Goal: Obtain resource: Obtain resource

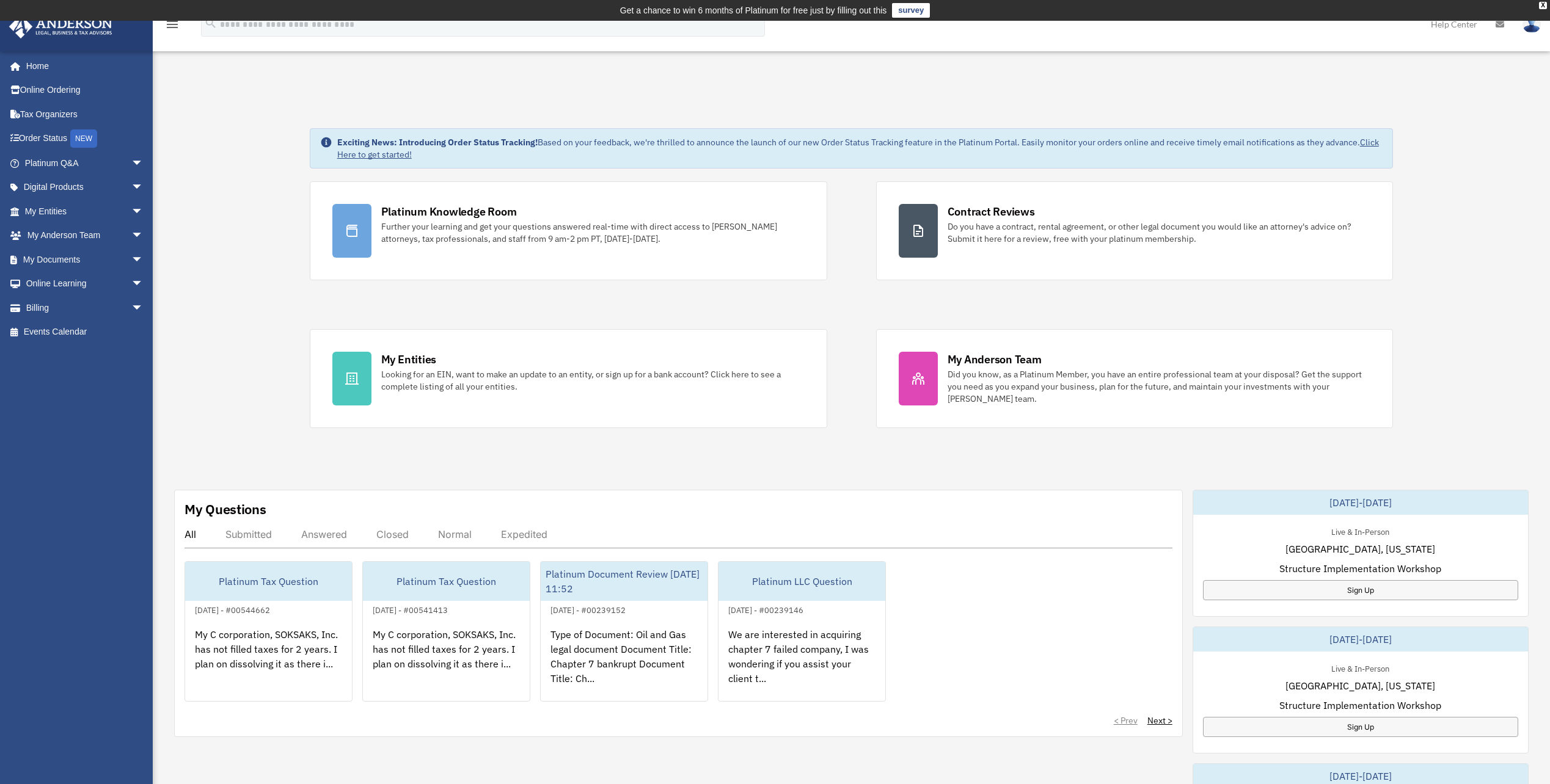
click at [1477, 226] on div "Exciting News: Introducing Order Status Tracking! Based on your feedback, we're…" at bounding box center [851, 645] width 1415 height 1097
click at [1160, 73] on div "Dashboard jojlawson@yahoo.com Sign Out jojlawson@yahoo.com Home Online Ordering…" at bounding box center [775, 638] width 1550 height 1236
click at [37, 261] on link "My Documents arrow_drop_down" at bounding box center [85, 259] width 153 height 24
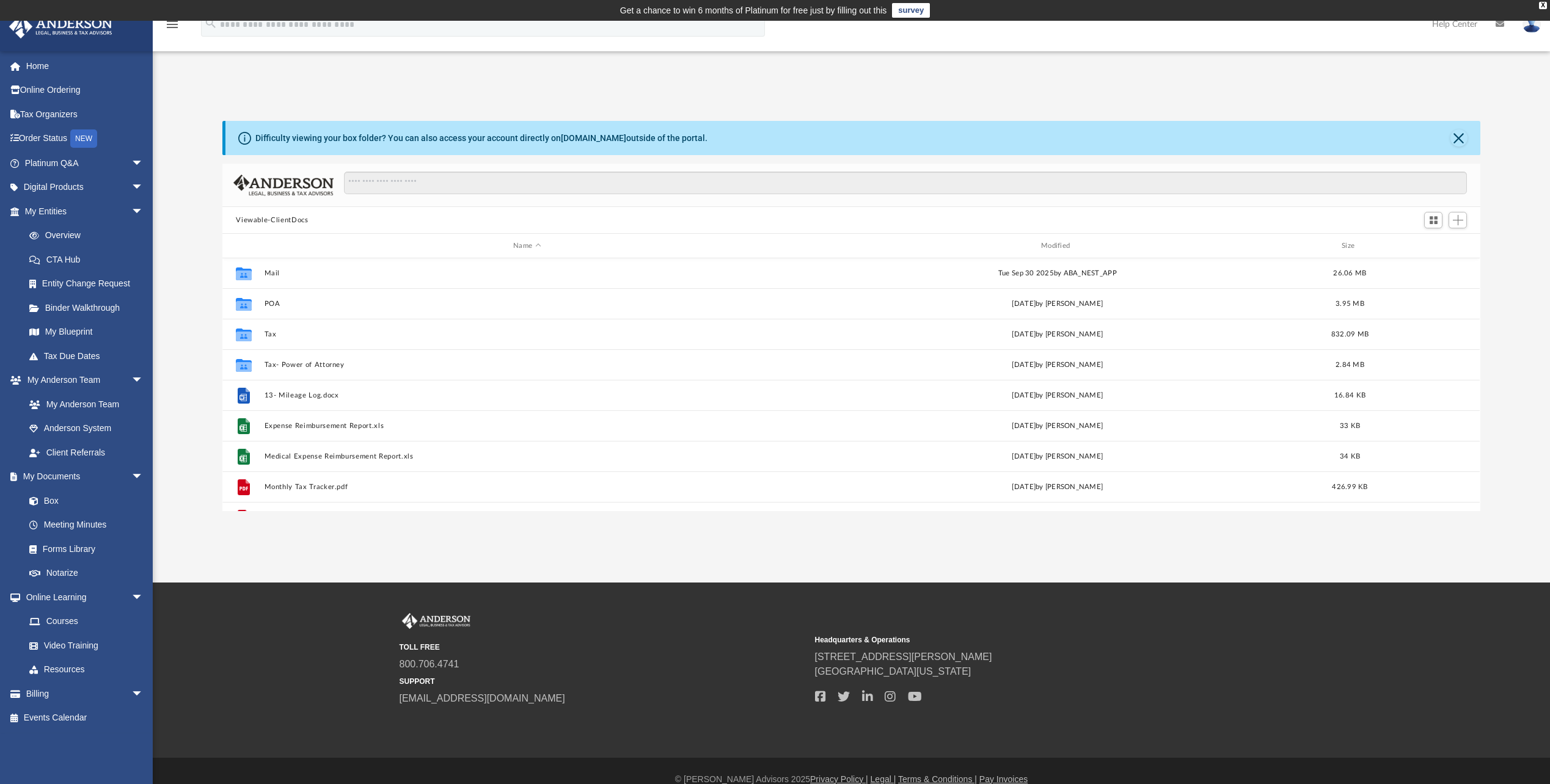
scroll to position [174, 0]
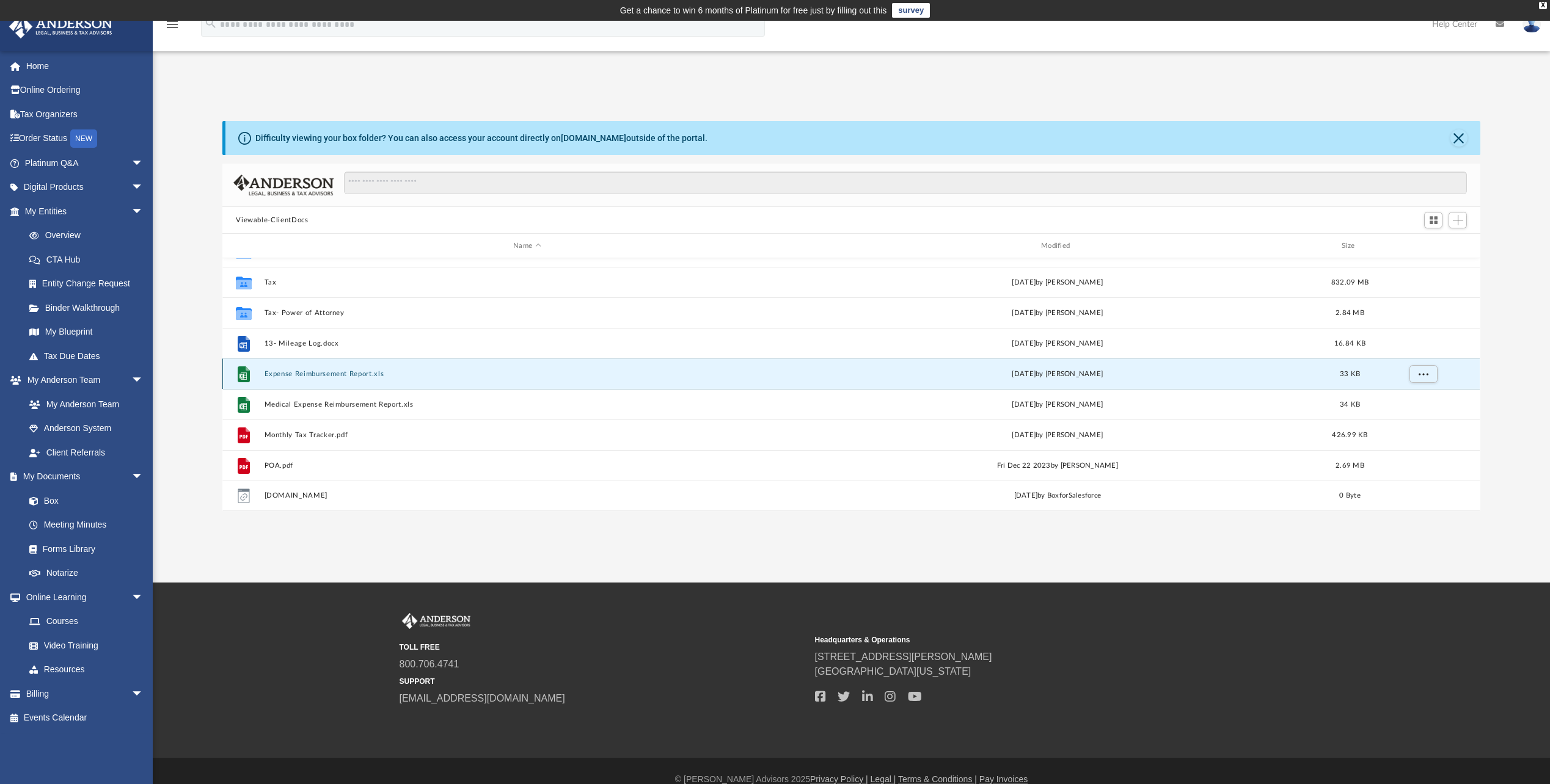
click at [326, 371] on button "Expense Reimbursement Report.xls" at bounding box center [527, 374] width 526 height 8
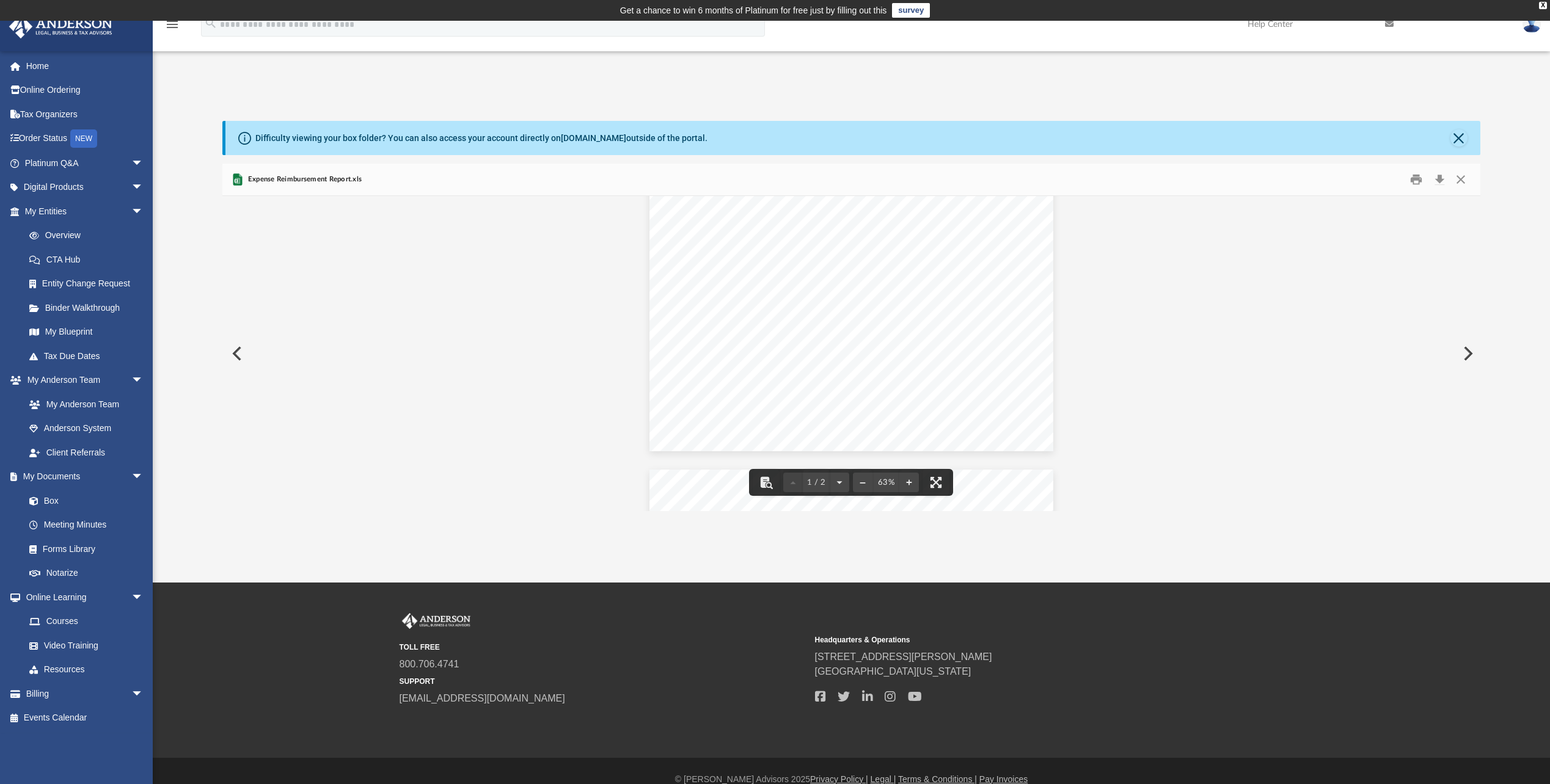
scroll to position [0, 0]
click at [228, 353] on button "Preview" at bounding box center [235, 353] width 27 height 34
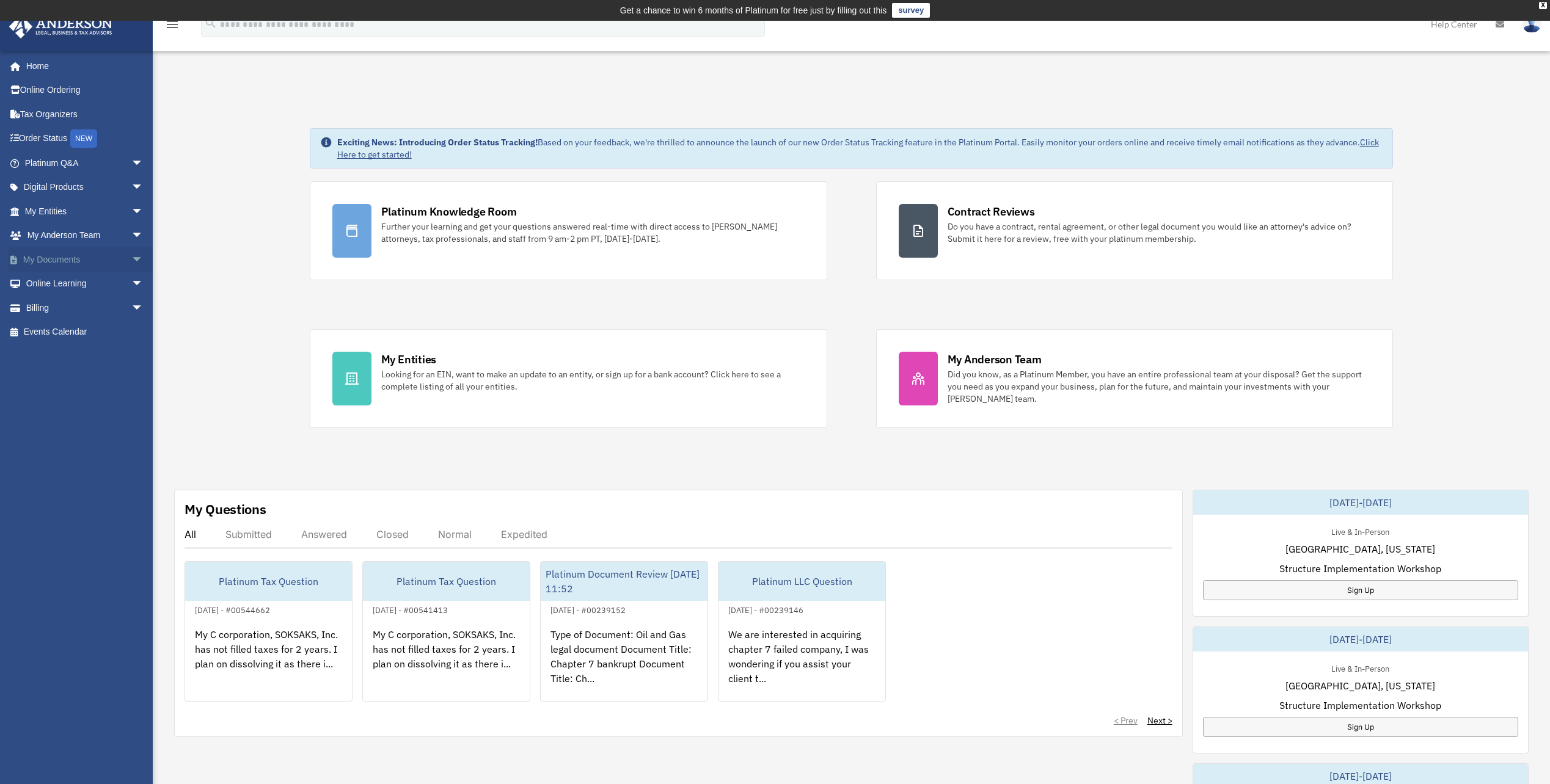
click at [50, 258] on link "My Documents arrow_drop_down" at bounding box center [85, 259] width 153 height 24
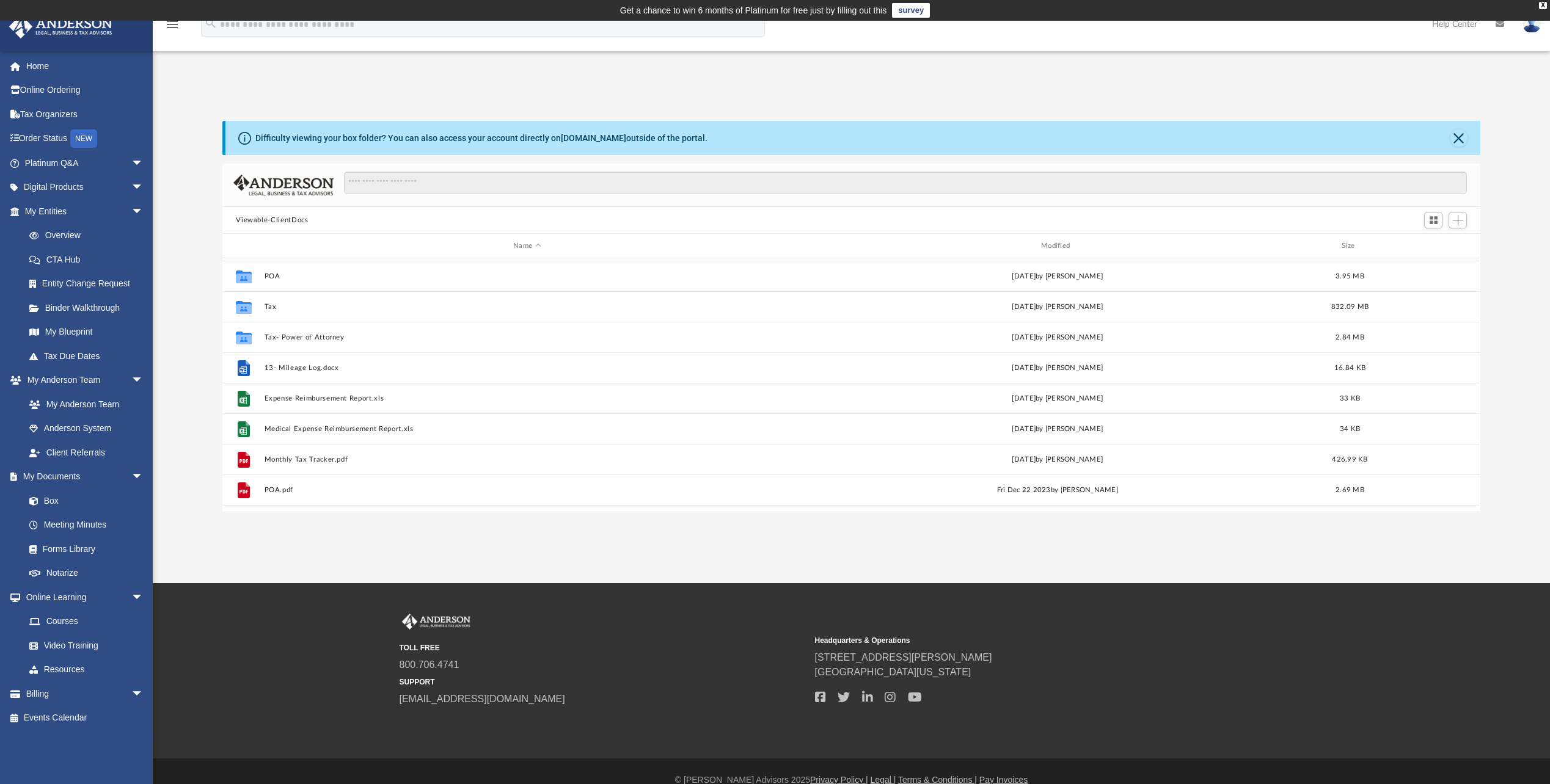
scroll to position [174, 0]
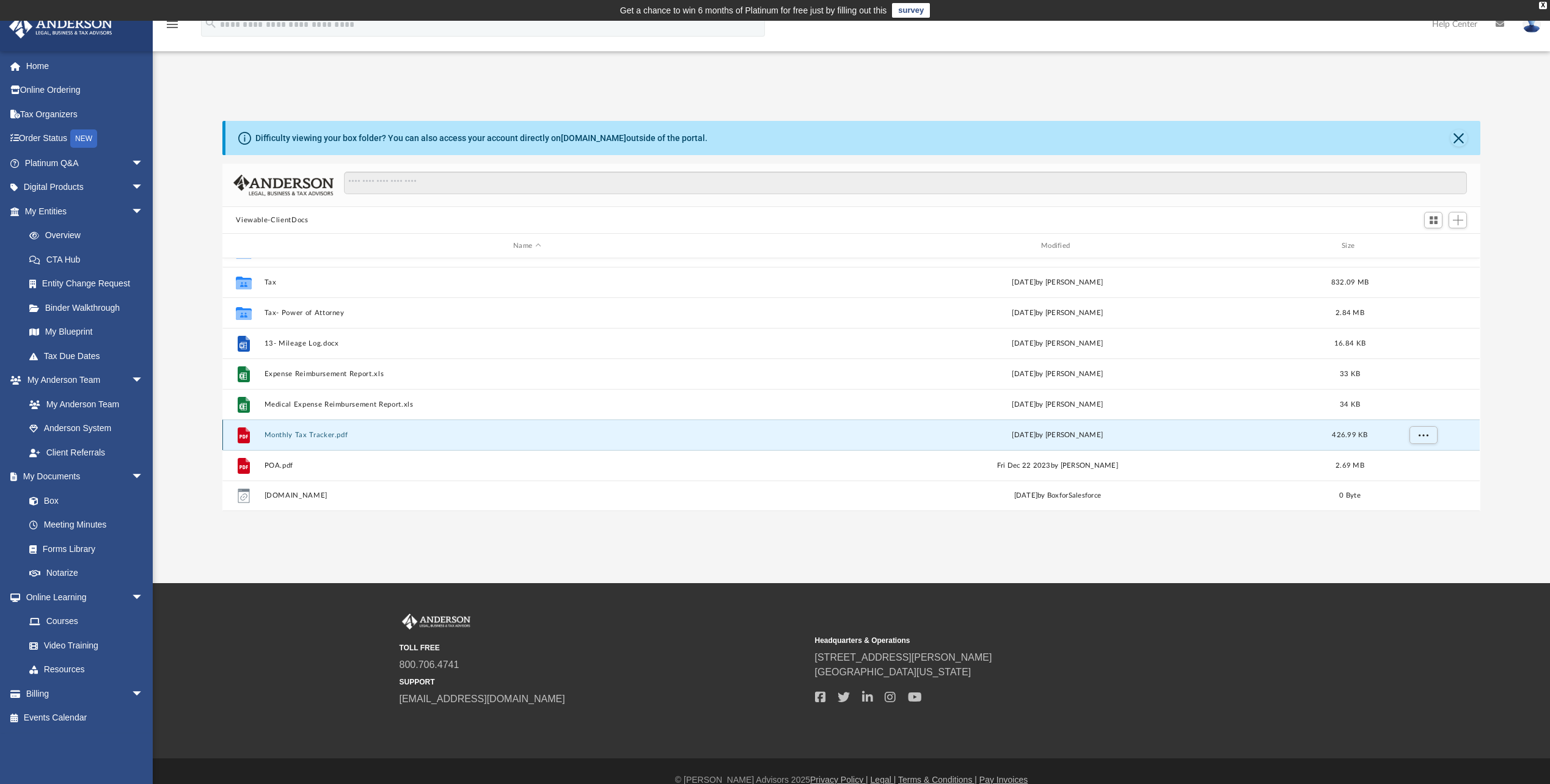
click at [319, 431] on button "Monthly Tax Tracker.pdf" at bounding box center [527, 435] width 526 height 8
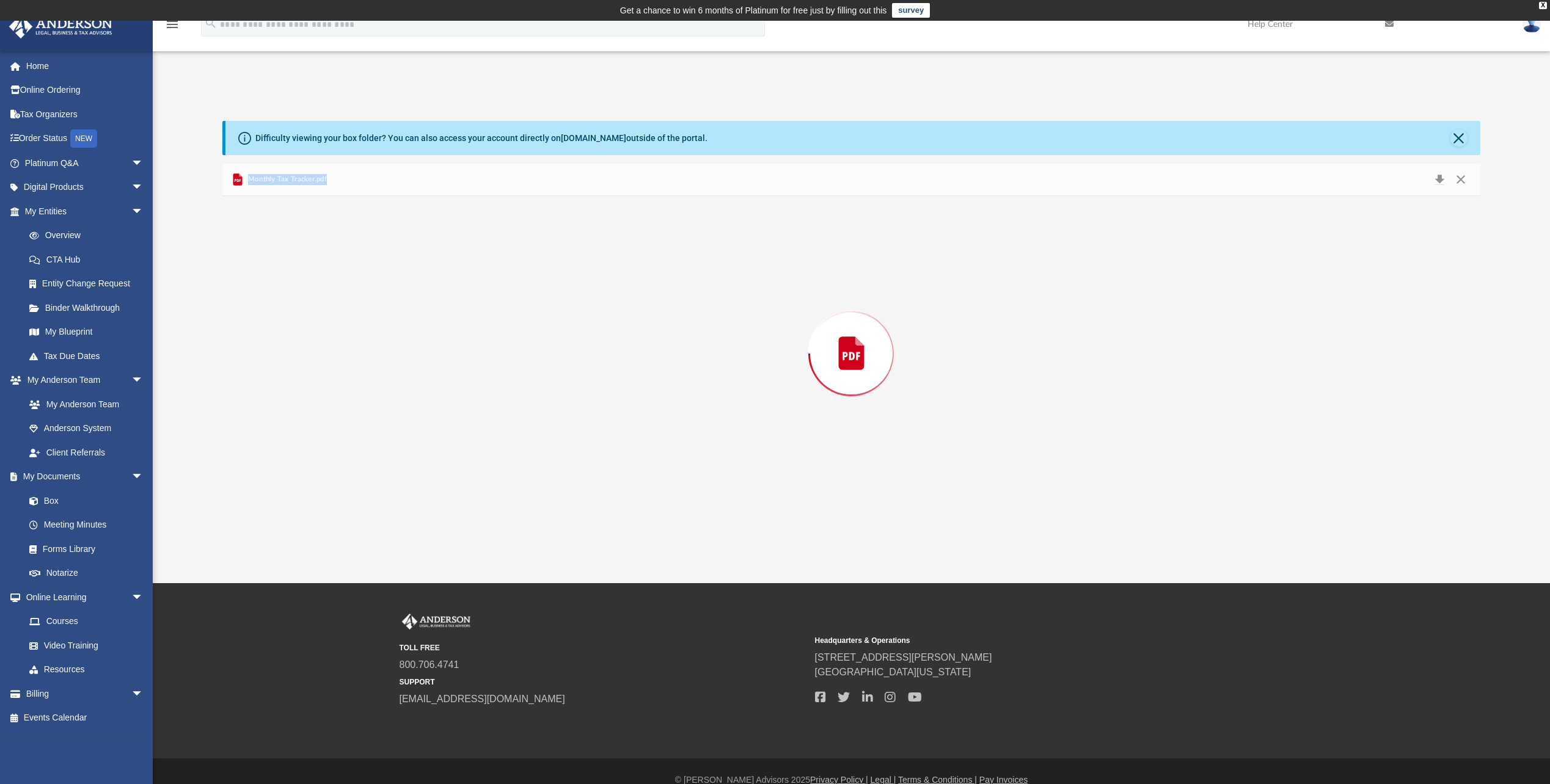
click at [319, 431] on div "Preview" at bounding box center [851, 353] width 1257 height 315
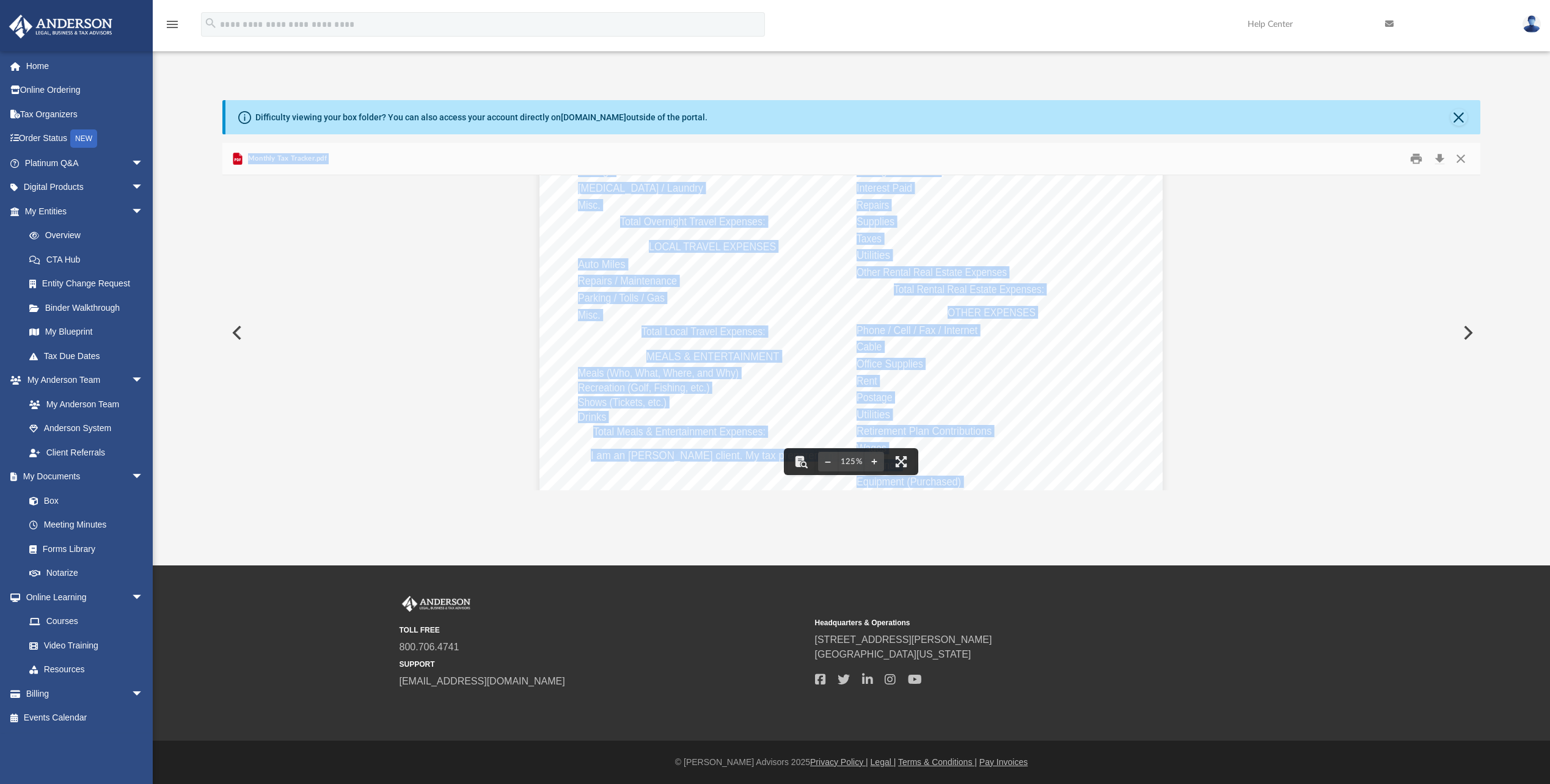
scroll to position [265, 0]
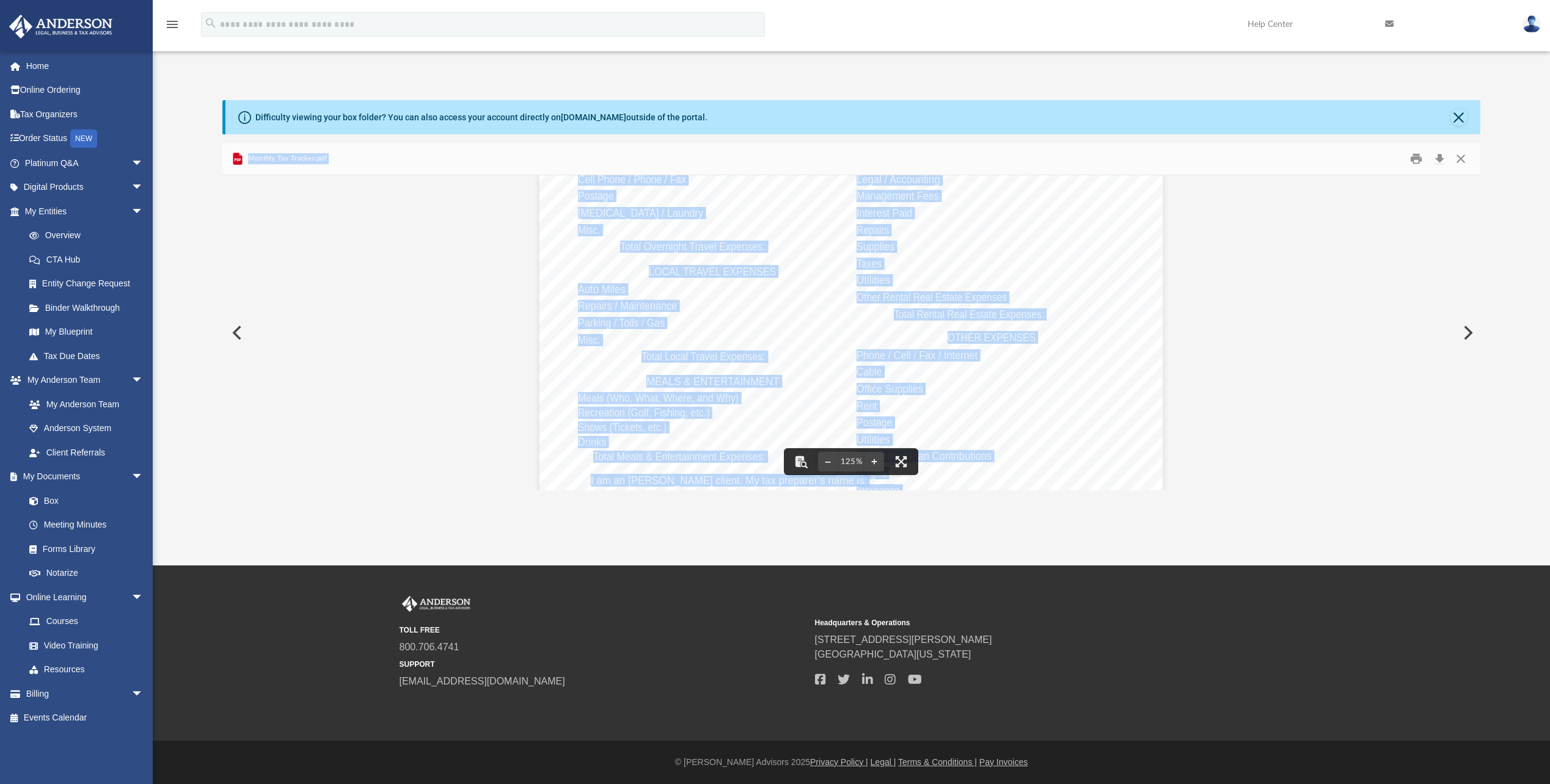
click at [793, 223] on div "Monthly Tax Tracker Use this tracker to keep your business records organized. I…" at bounding box center [851, 322] width 623 height 806
click at [800, 209] on div "Monthly Tax Tracker Use this tracker to keep your business records organized. I…" at bounding box center [851, 322] width 623 height 806
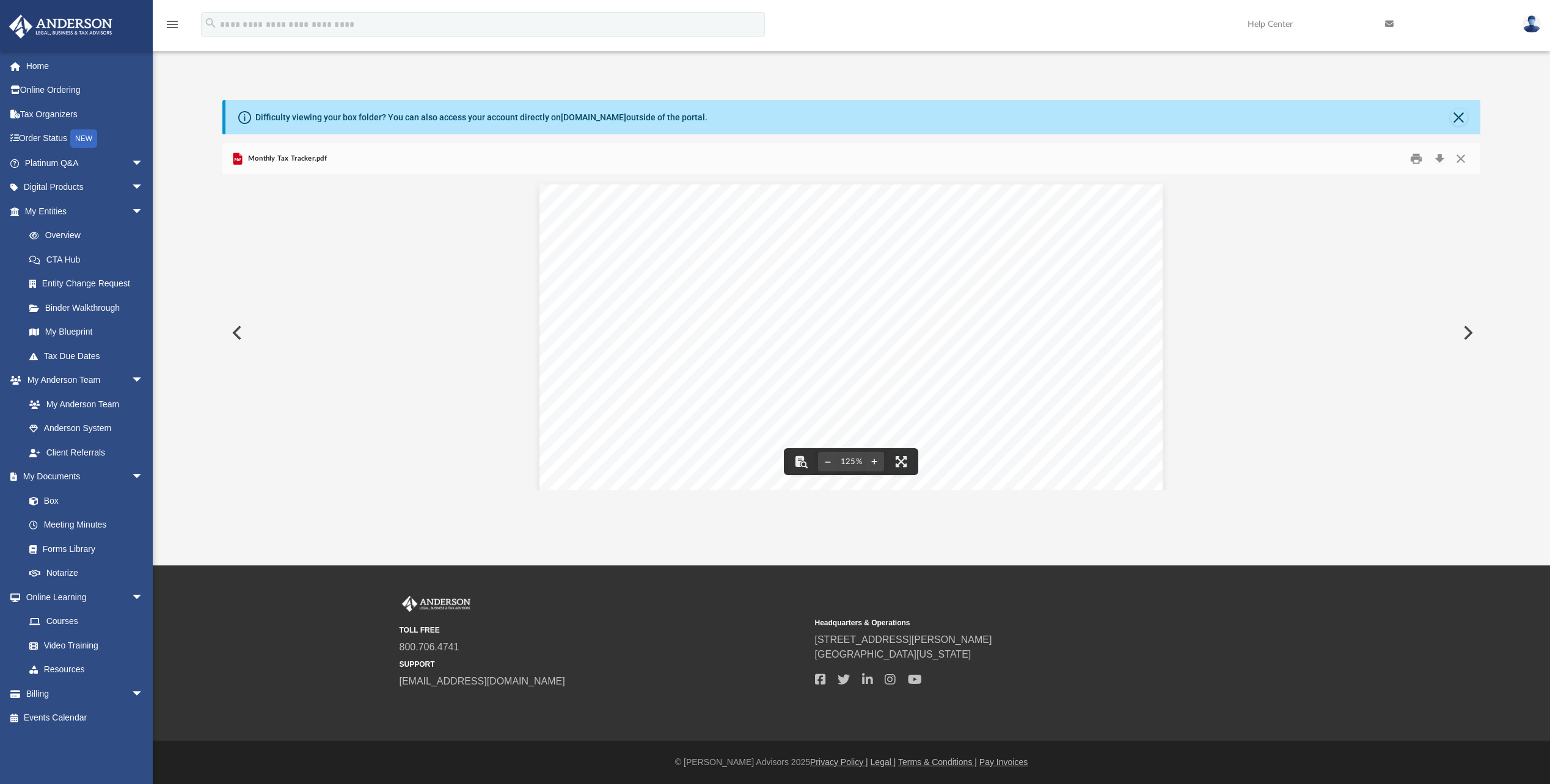
scroll to position [269, 1249]
click at [1421, 160] on button "Print" at bounding box center [1415, 159] width 24 height 19
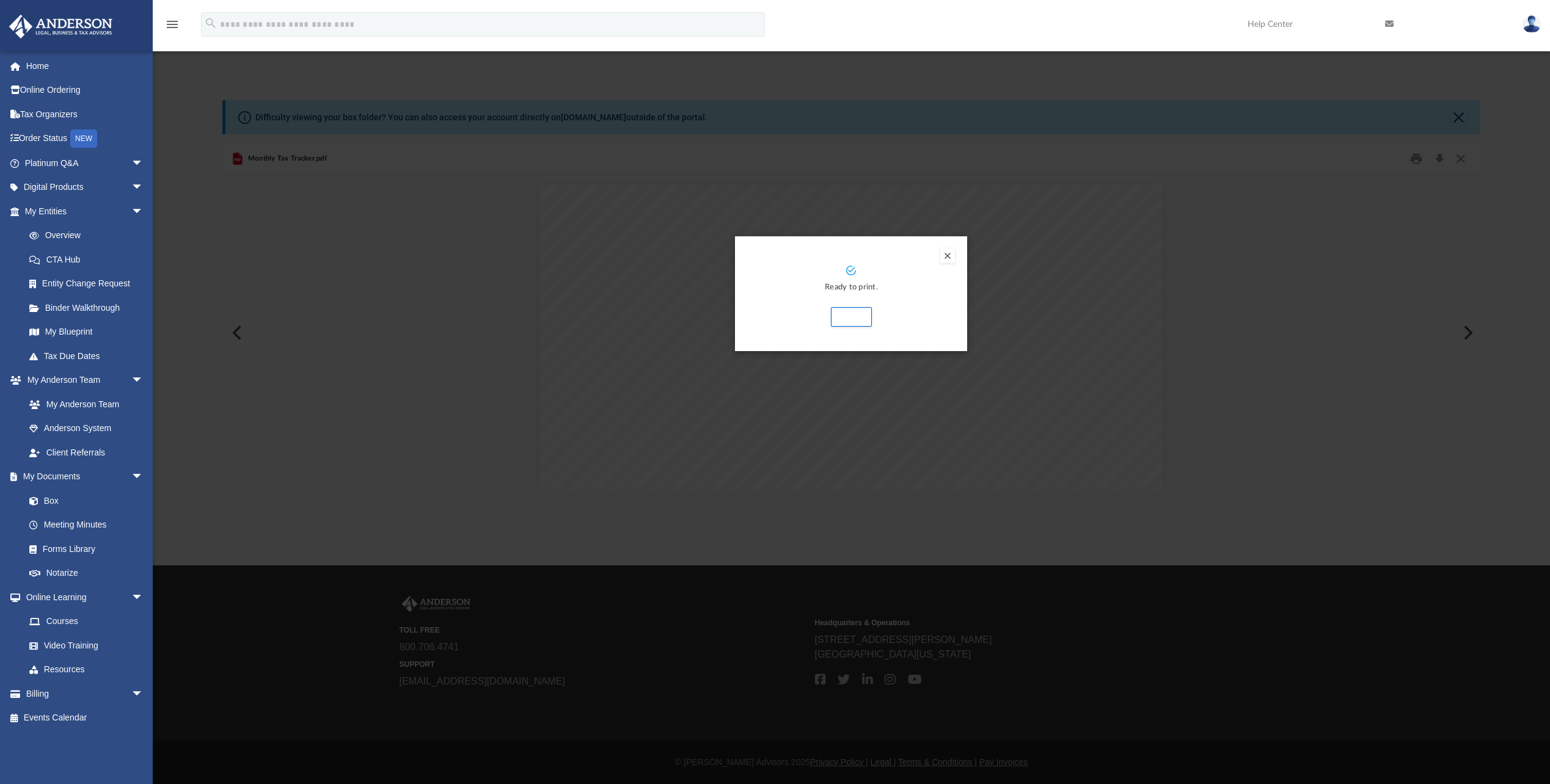
click at [945, 254] on button "Preview" at bounding box center [947, 255] width 15 height 15
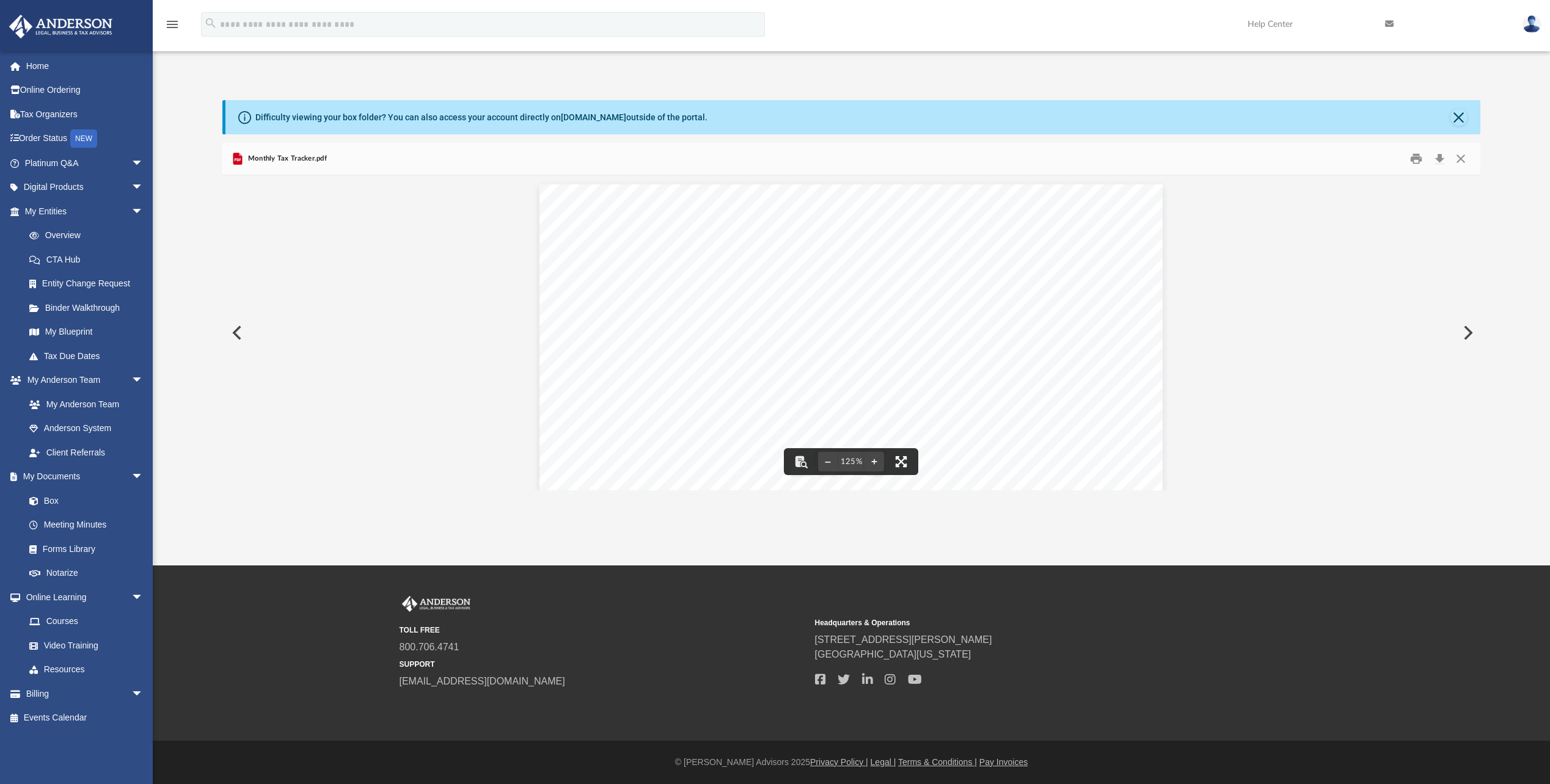
drag, startPoint x: 900, startPoint y: 458, endPoint x: 904, endPoint y: 522, distance: 64.1
click at [900, 458] on button "File preview" at bounding box center [901, 462] width 27 height 27
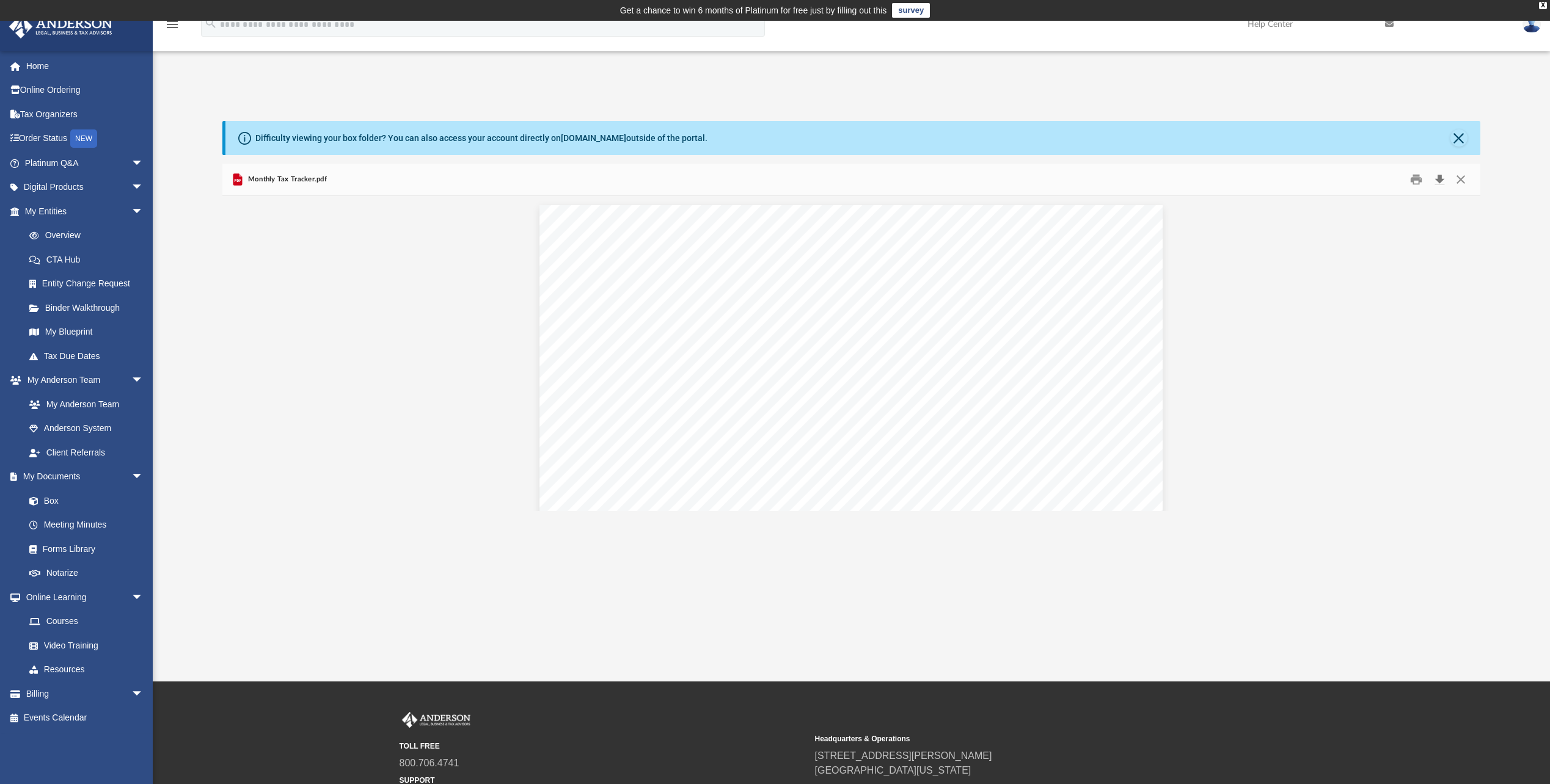
click at [1439, 174] on button "Download" at bounding box center [1439, 180] width 22 height 19
click at [1436, 181] on button "Download" at bounding box center [1439, 180] width 22 height 19
click at [1443, 177] on button "Download" at bounding box center [1439, 180] width 22 height 19
click at [58, 548] on link "Forms Library" at bounding box center [90, 548] width 145 height 24
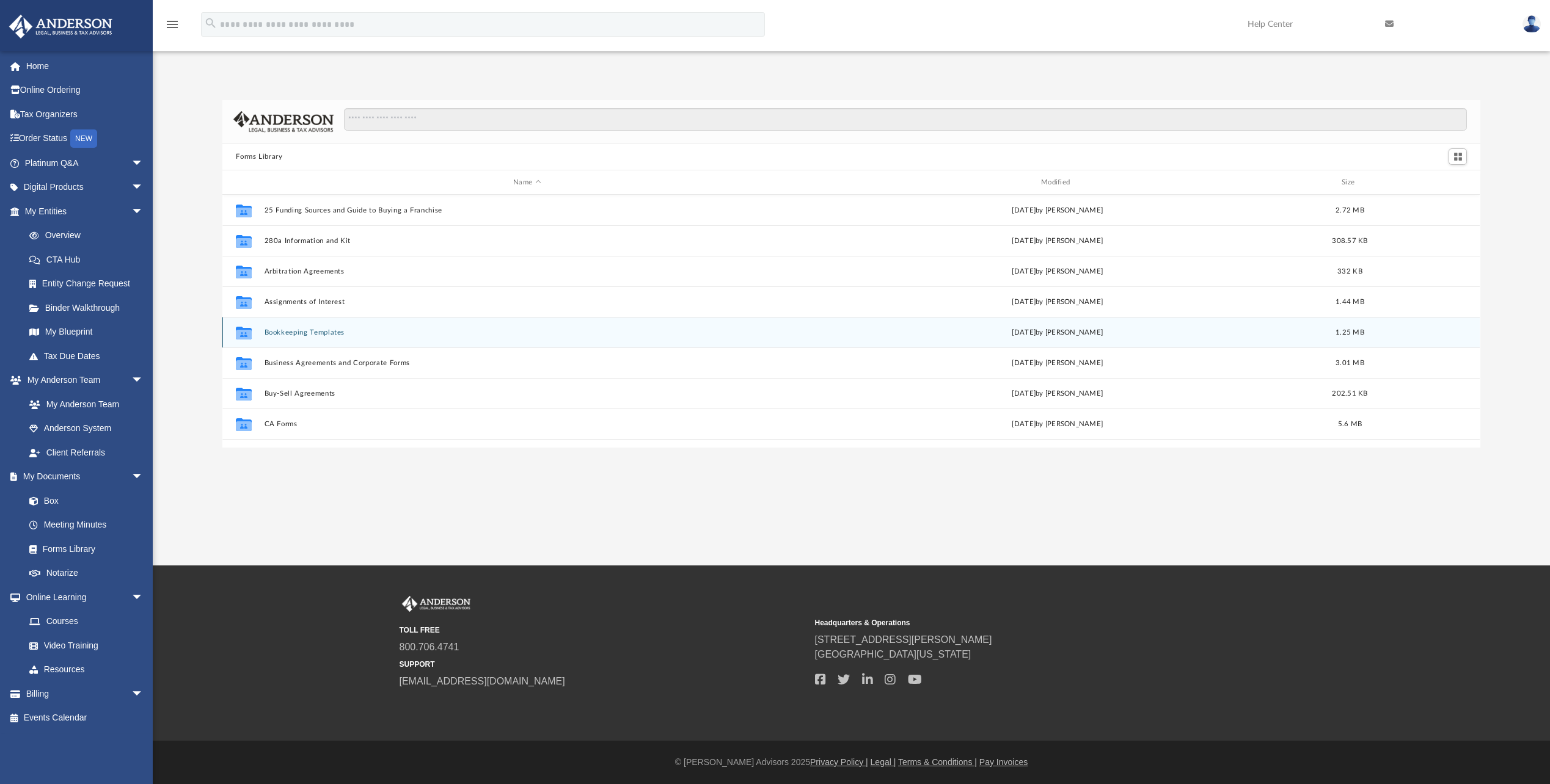
click at [290, 332] on button "Bookkeeping Templates" at bounding box center [527, 332] width 526 height 8
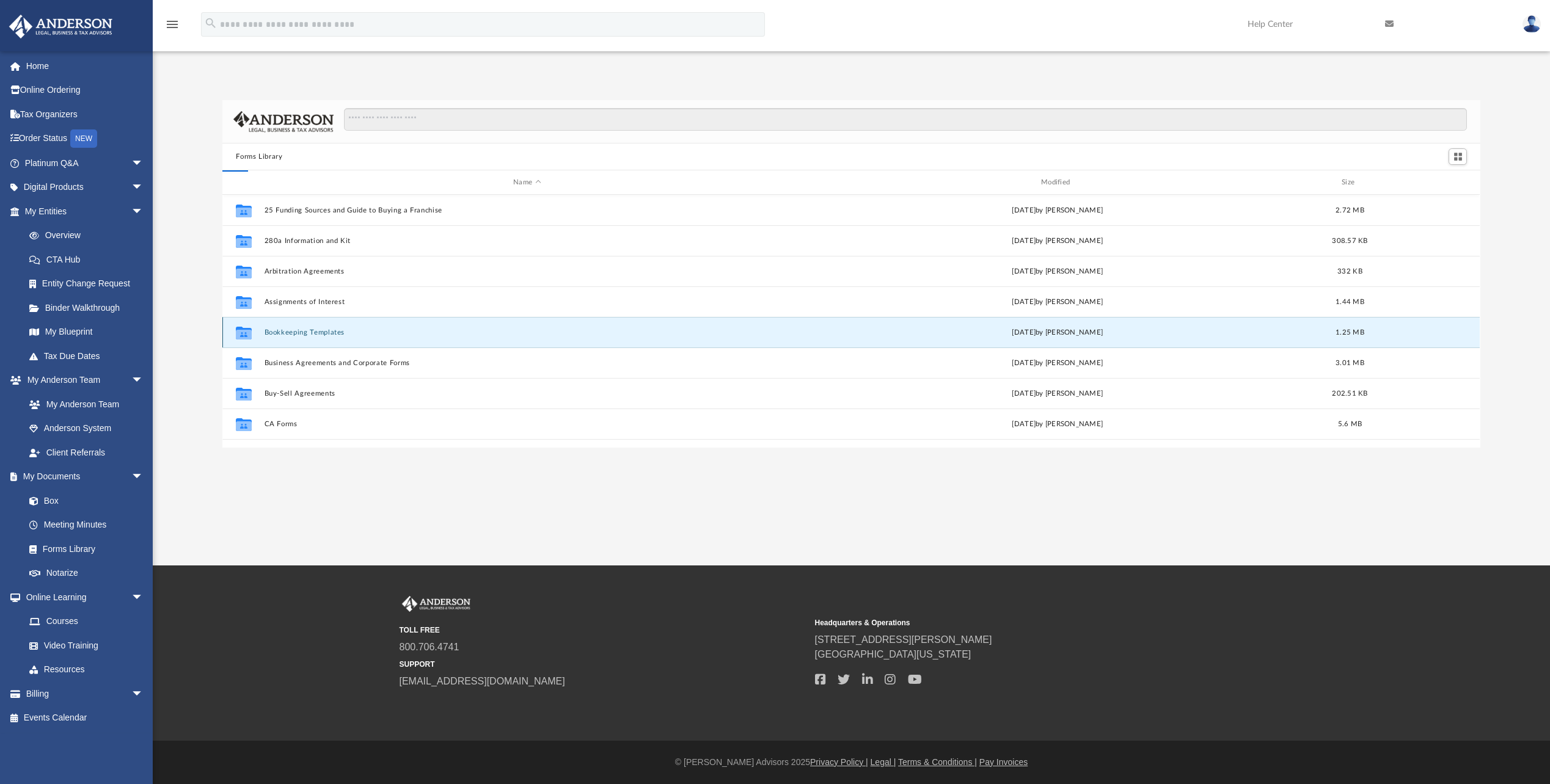
click at [292, 329] on button "Bookkeeping Templates" at bounding box center [527, 332] width 526 height 8
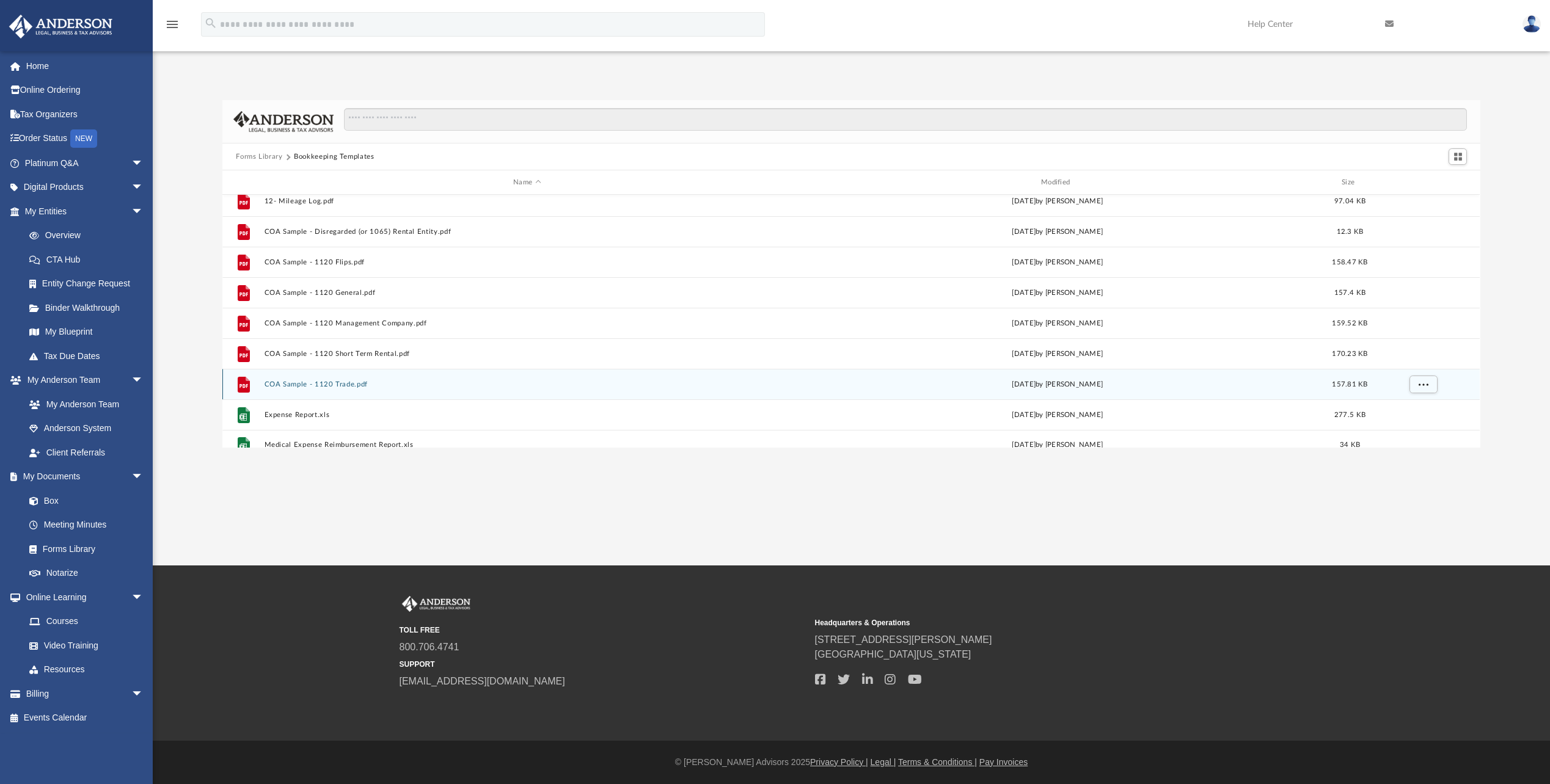
scroll to position [83, 0]
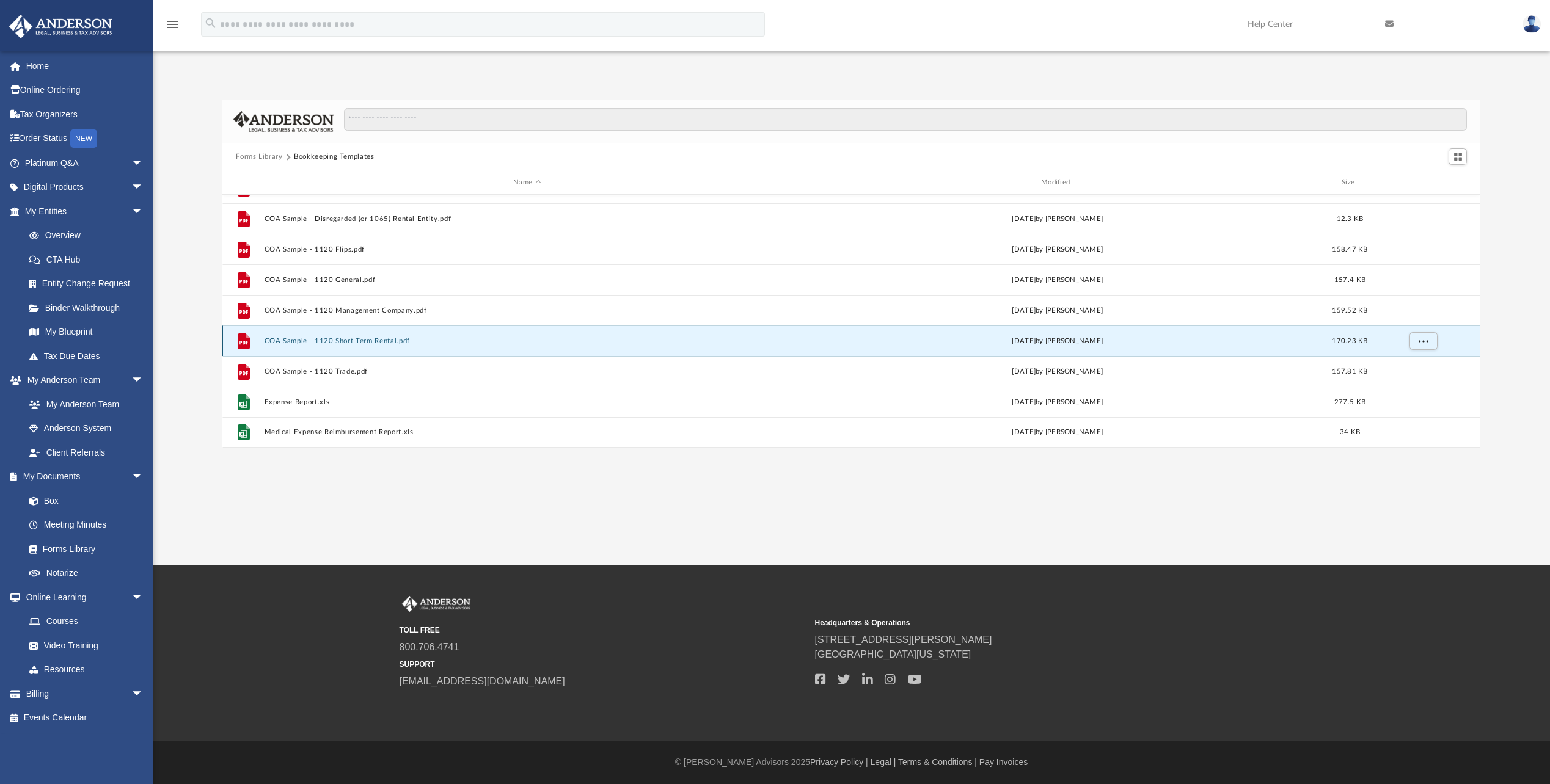
click at [326, 341] on button "COA Sample - 1120 Short Term Rental.pdf" at bounding box center [527, 341] width 526 height 8
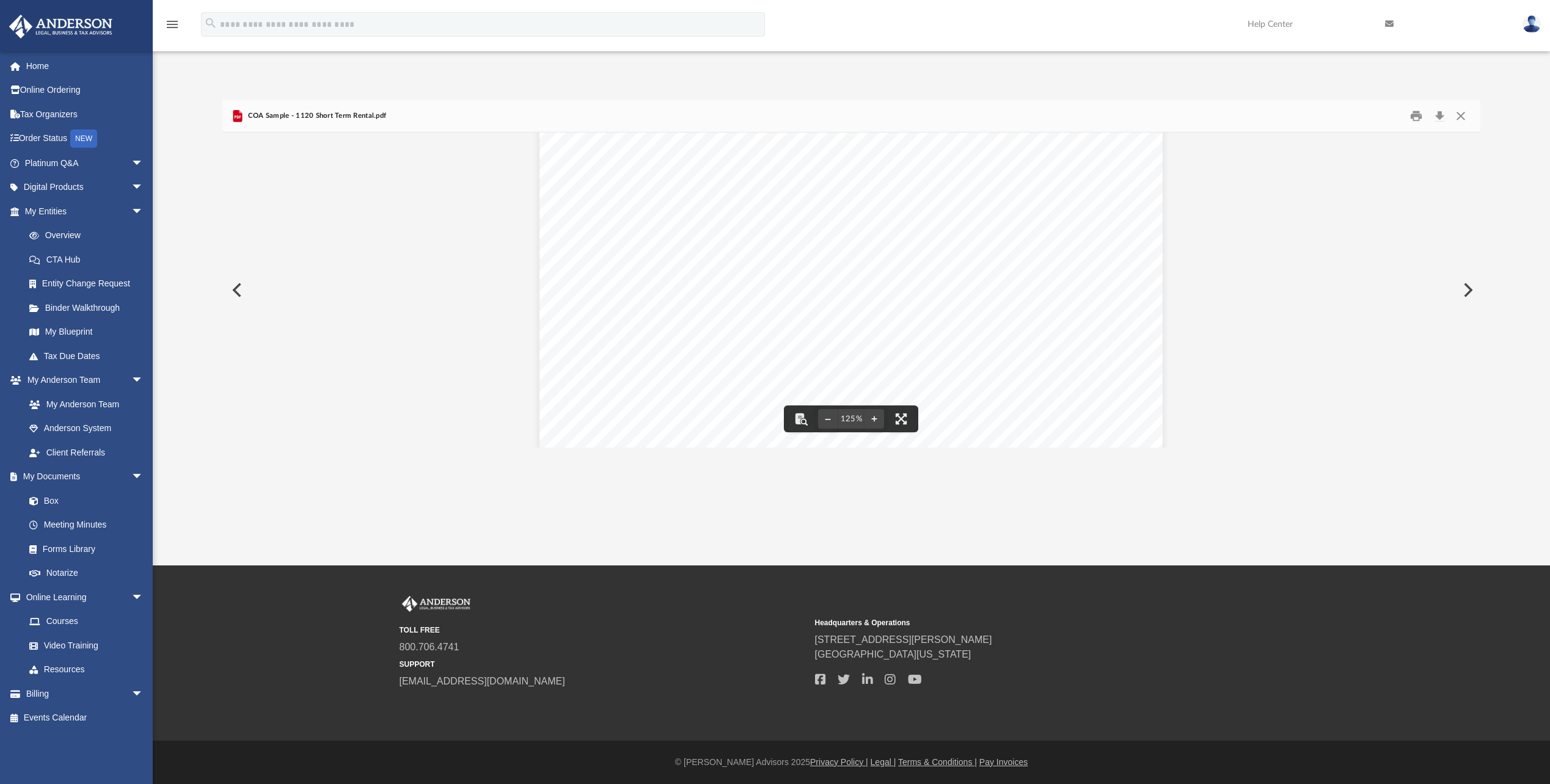
scroll to position [427, 0]
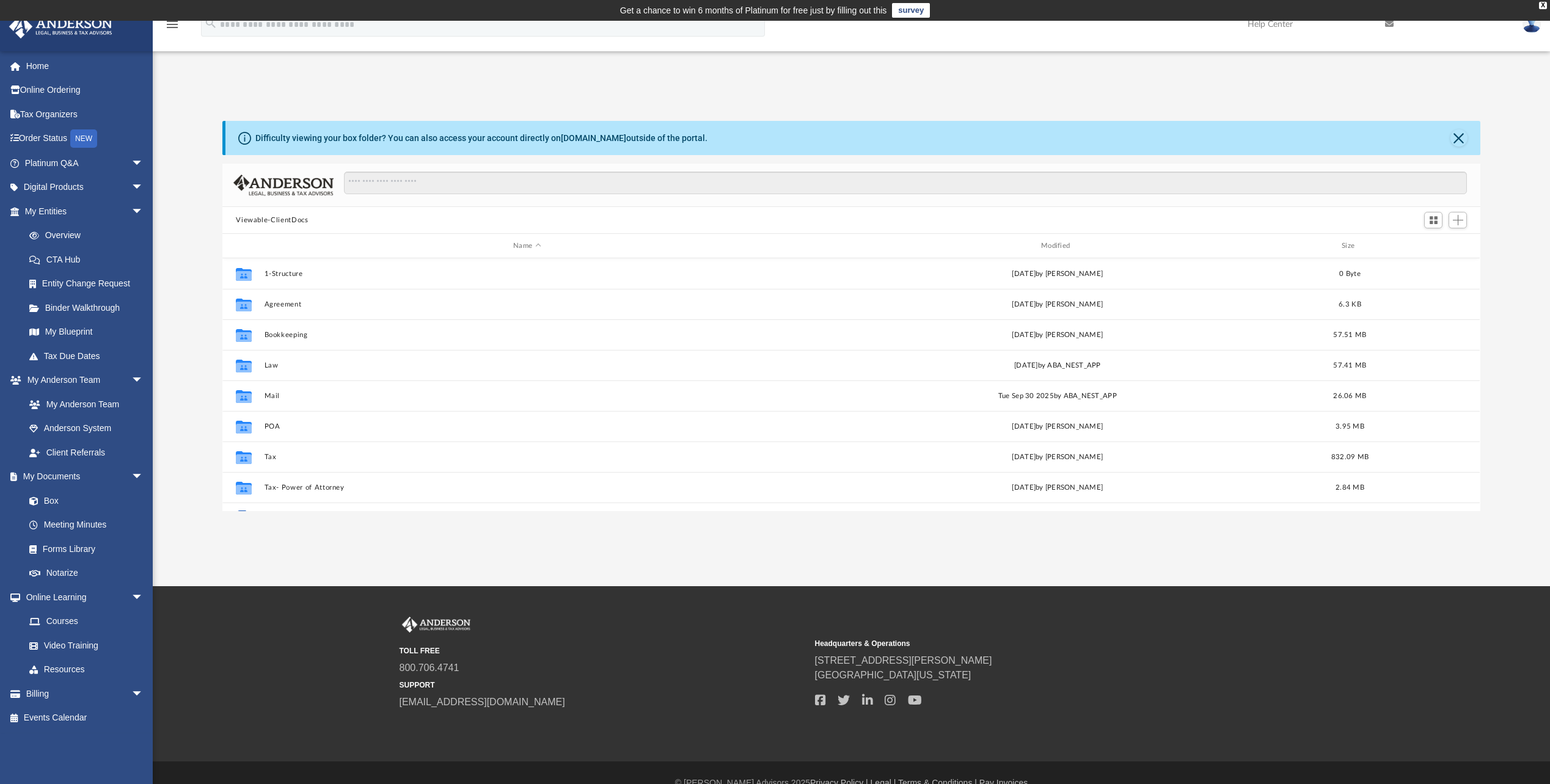
scroll to position [269, 1249]
click at [60, 544] on link "Forms Library" at bounding box center [90, 548] width 145 height 24
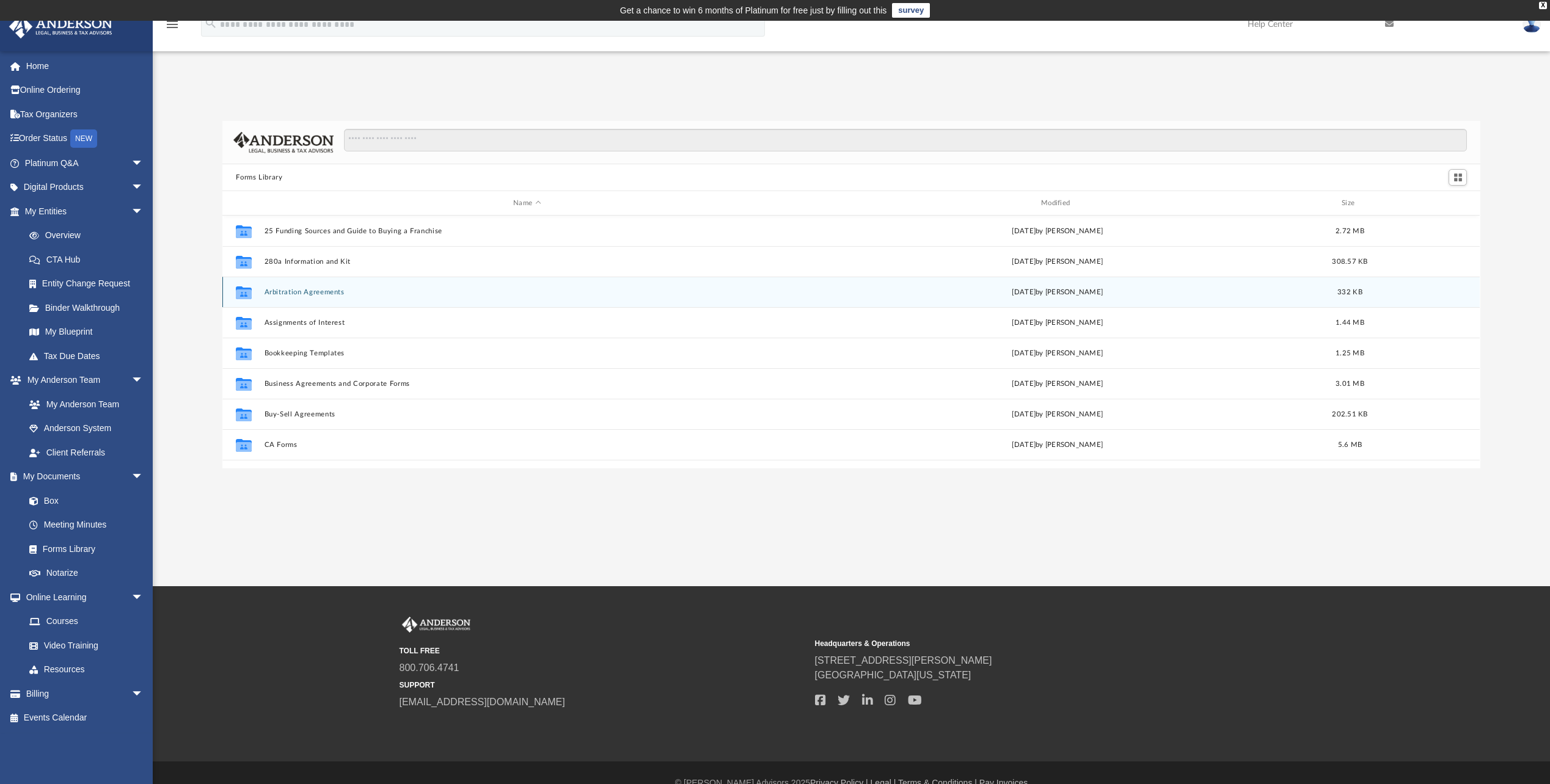
scroll to position [269, 1249]
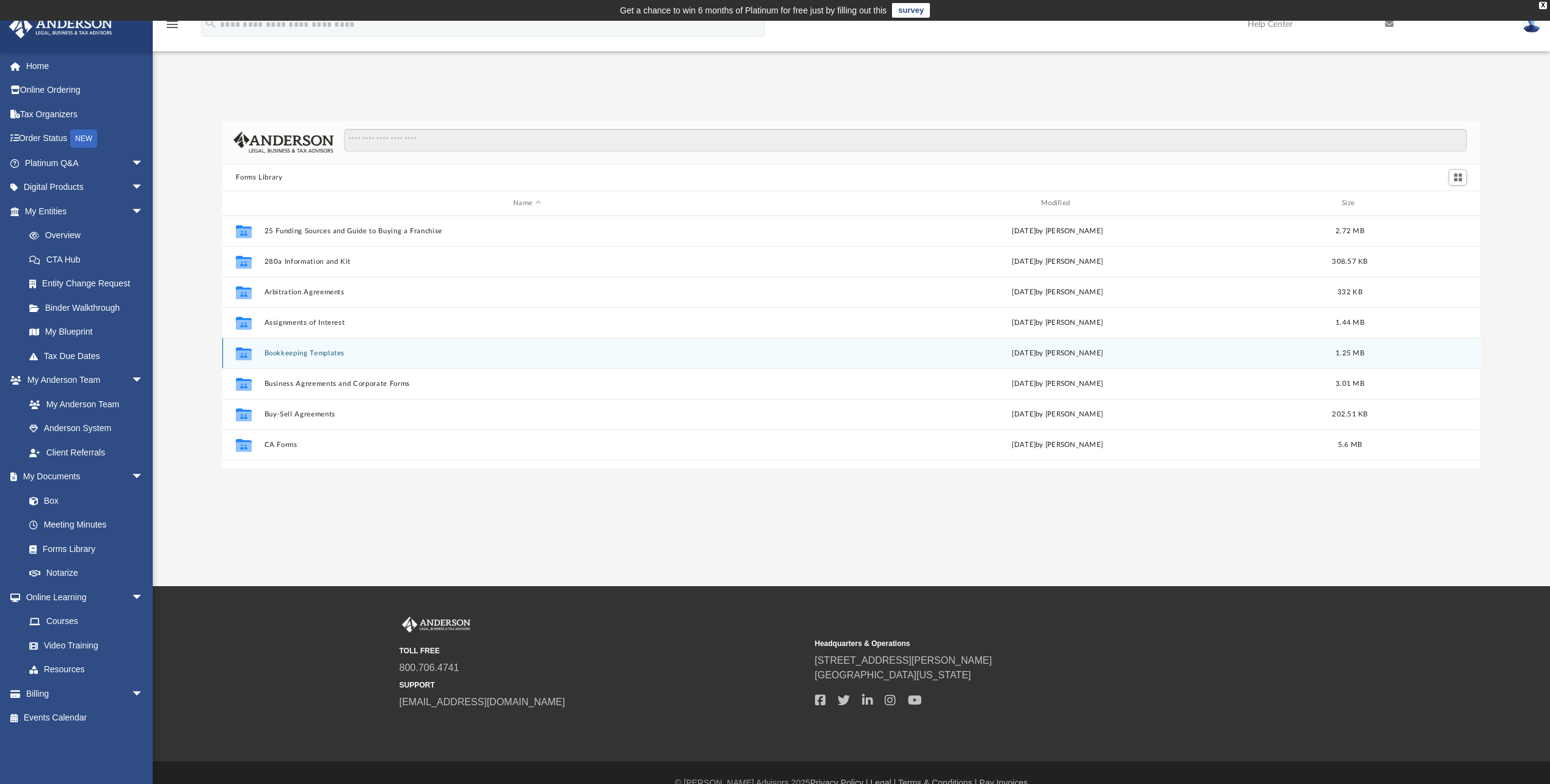
click at [313, 346] on div "Collaborated Folder Bookkeeping Templates [DATE] by [PERSON_NAME] 1.25 MB" at bounding box center [851, 353] width 1257 height 30
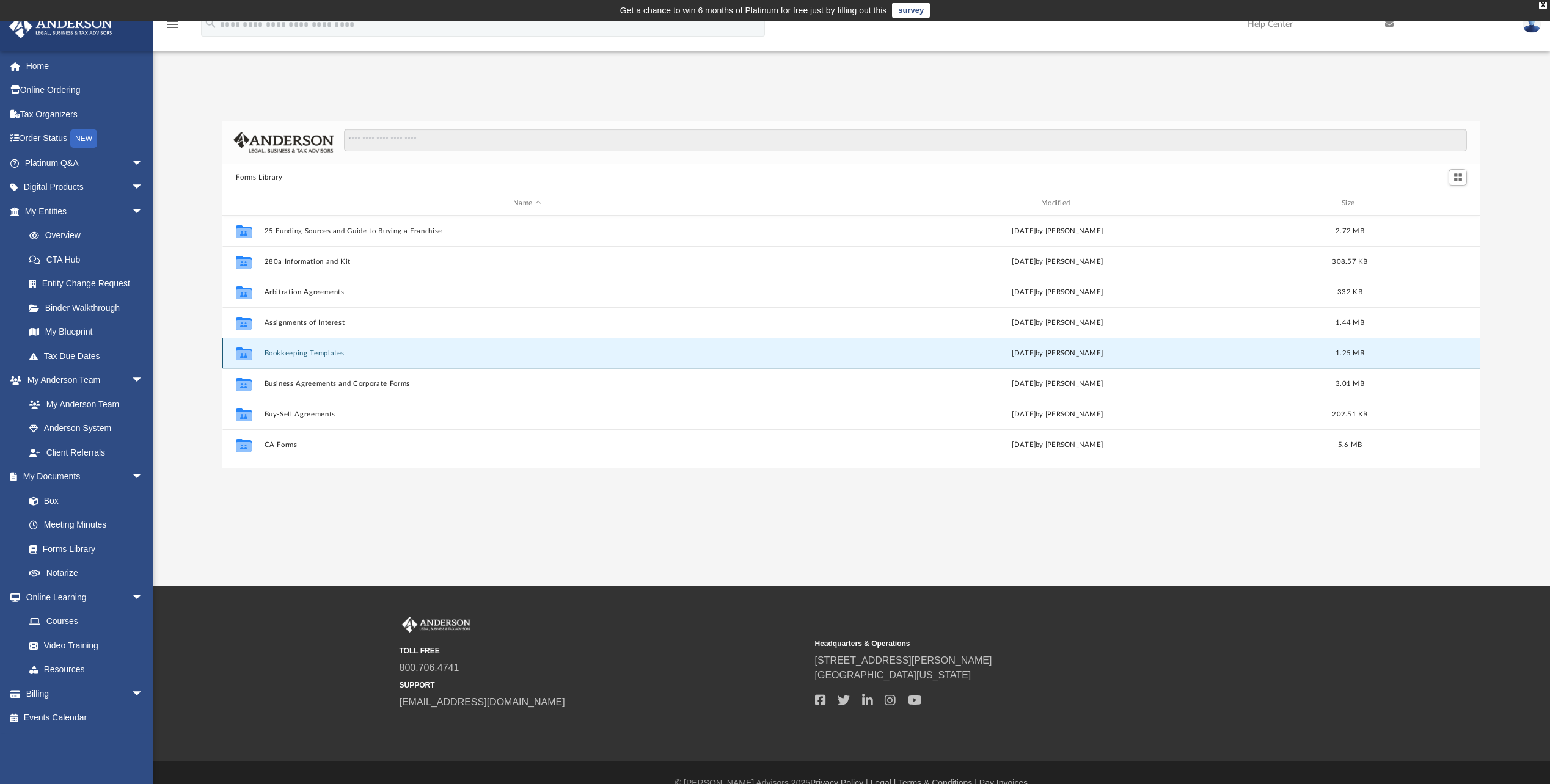
click at [312, 344] on div "Collaborated Folder Bookkeeping Templates [DATE] by [PERSON_NAME] 1.25 MB" at bounding box center [851, 353] width 1257 height 30
drag, startPoint x: 312, startPoint y: 344, endPoint x: 301, endPoint y: 353, distance: 14.2
click at [301, 353] on button "Bookkeeping Templates" at bounding box center [527, 353] width 526 height 8
click at [301, 347] on div "Collaborated Folder Bookkeeping Templates [DATE] by [PERSON_NAME] 1.25 MB" at bounding box center [851, 353] width 1257 height 30
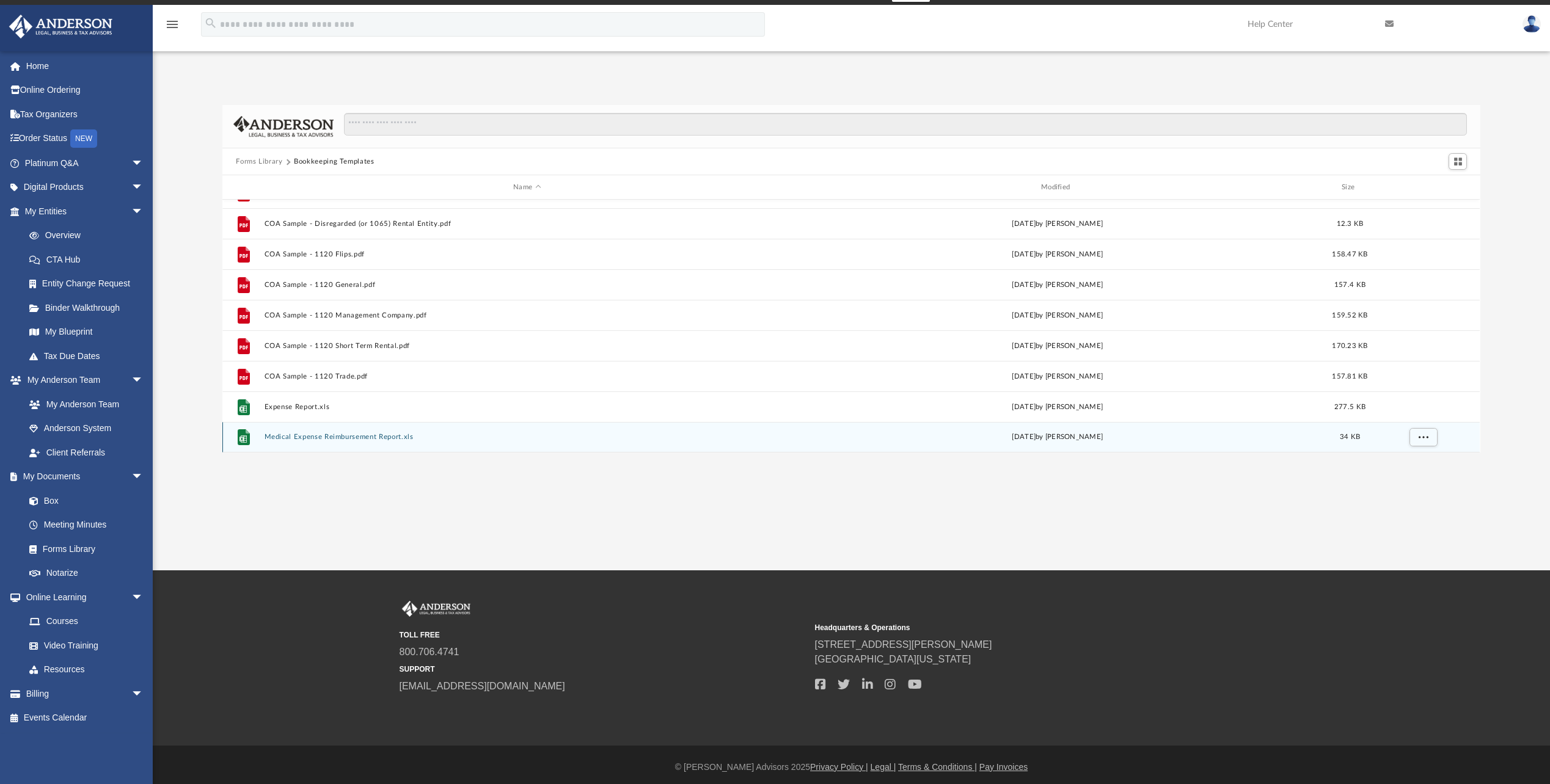
scroll to position [21, 0]
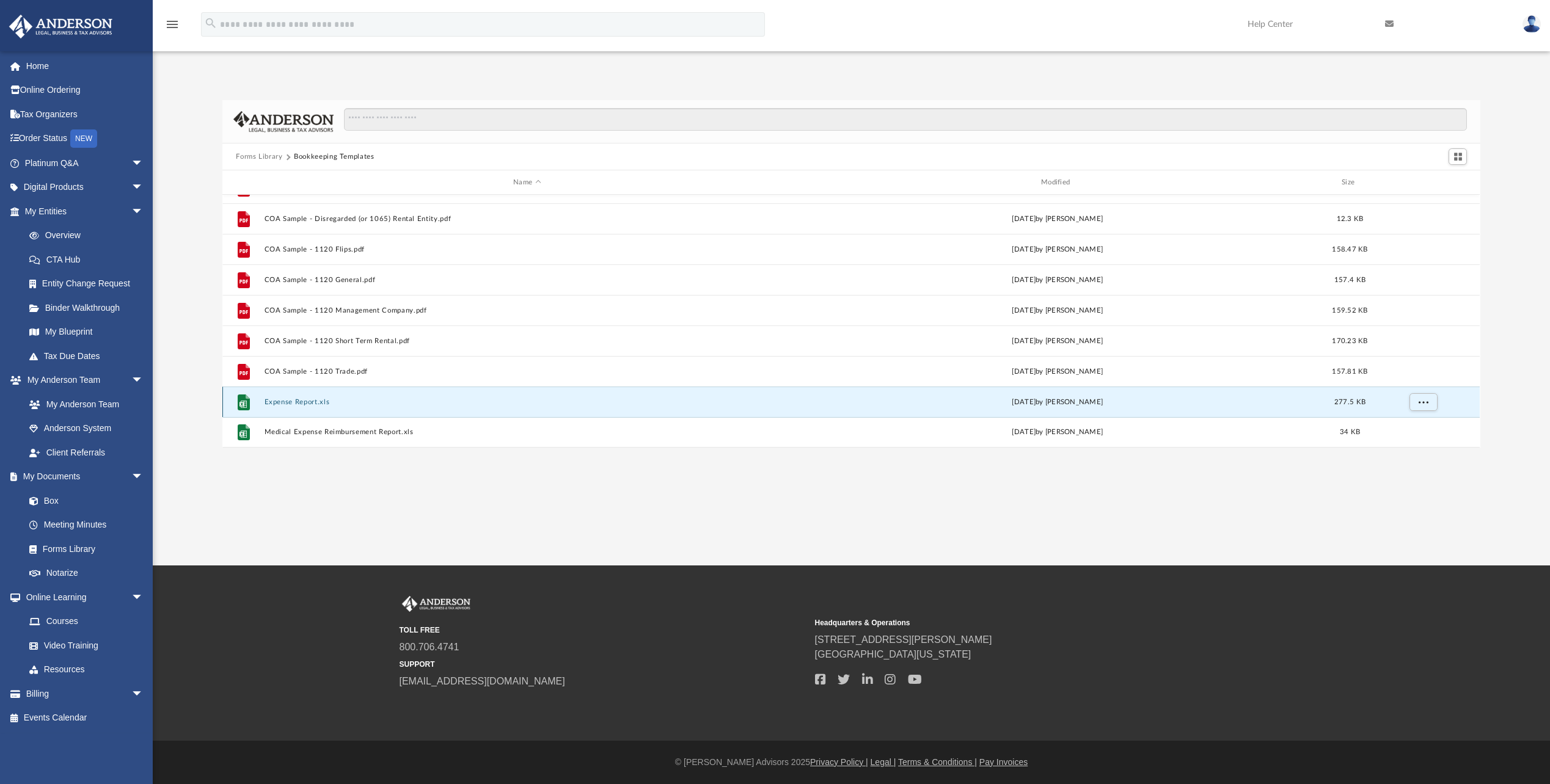
click at [293, 400] on button "Expense Report.xls" at bounding box center [527, 402] width 526 height 8
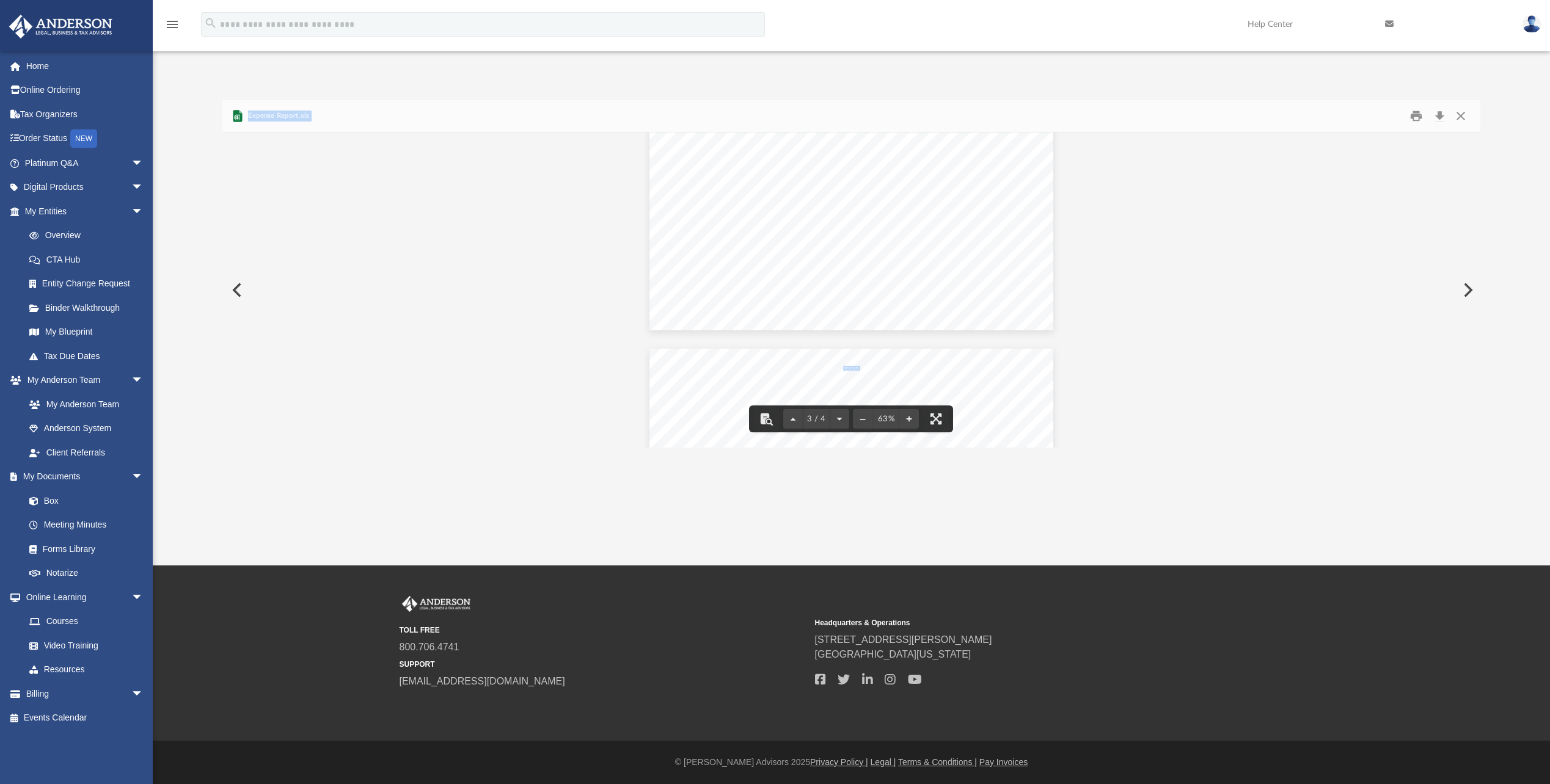
scroll to position [762, 0]
click at [937, 419] on button "File preview" at bounding box center [935, 419] width 27 height 27
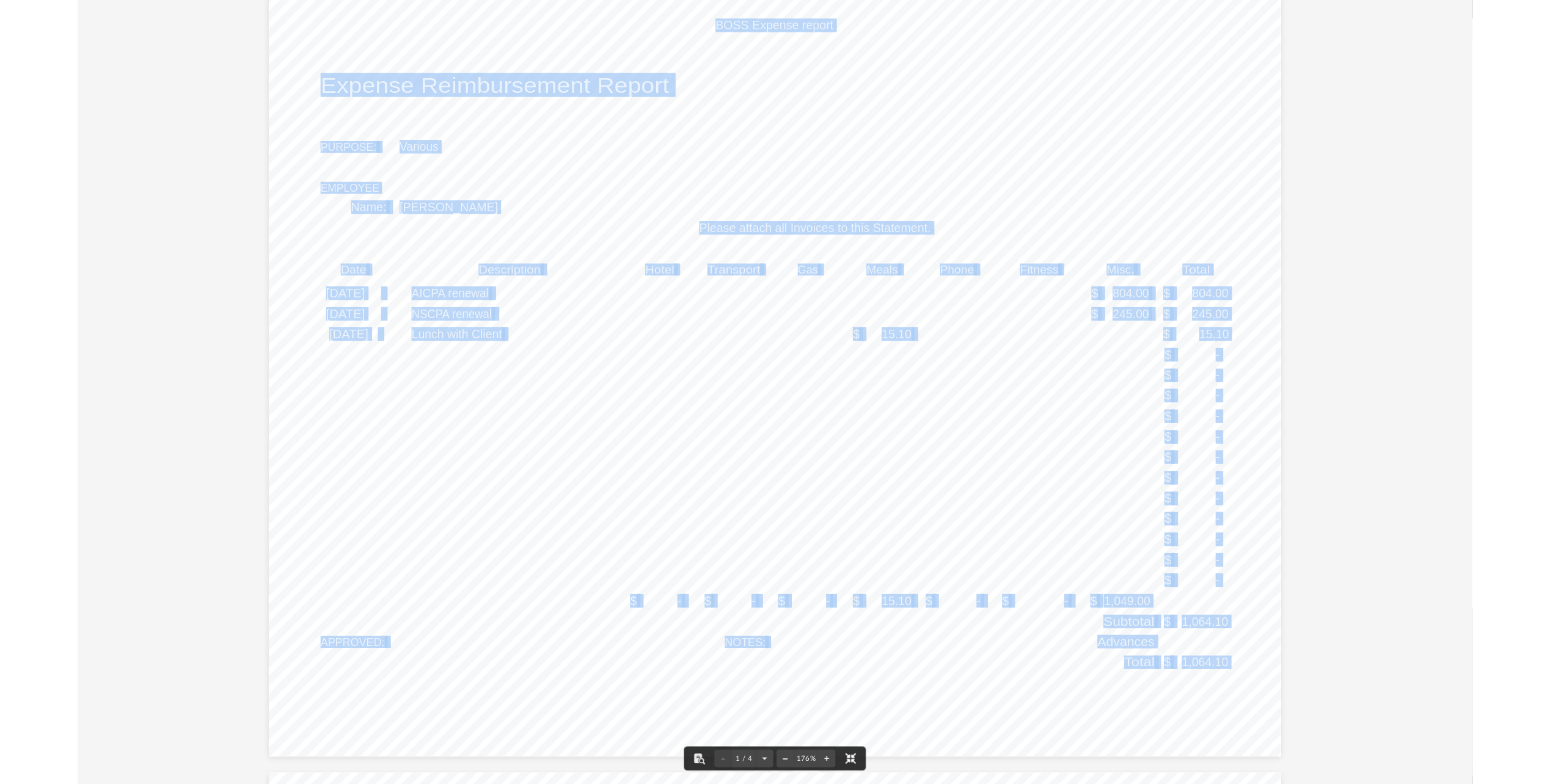
scroll to position [0, 0]
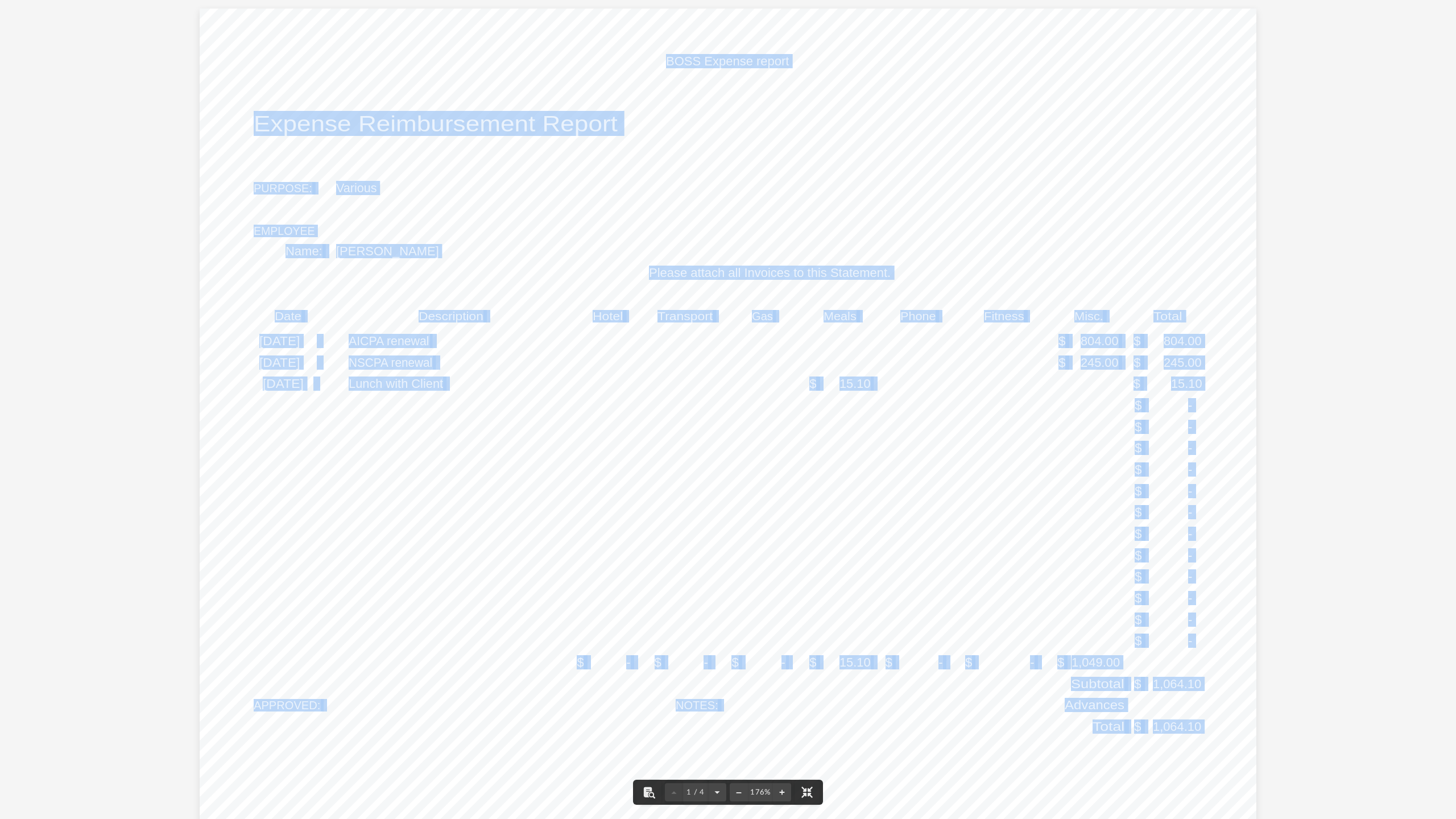
click at [804, 730] on button "File preview" at bounding box center [807, 792] width 25 height 25
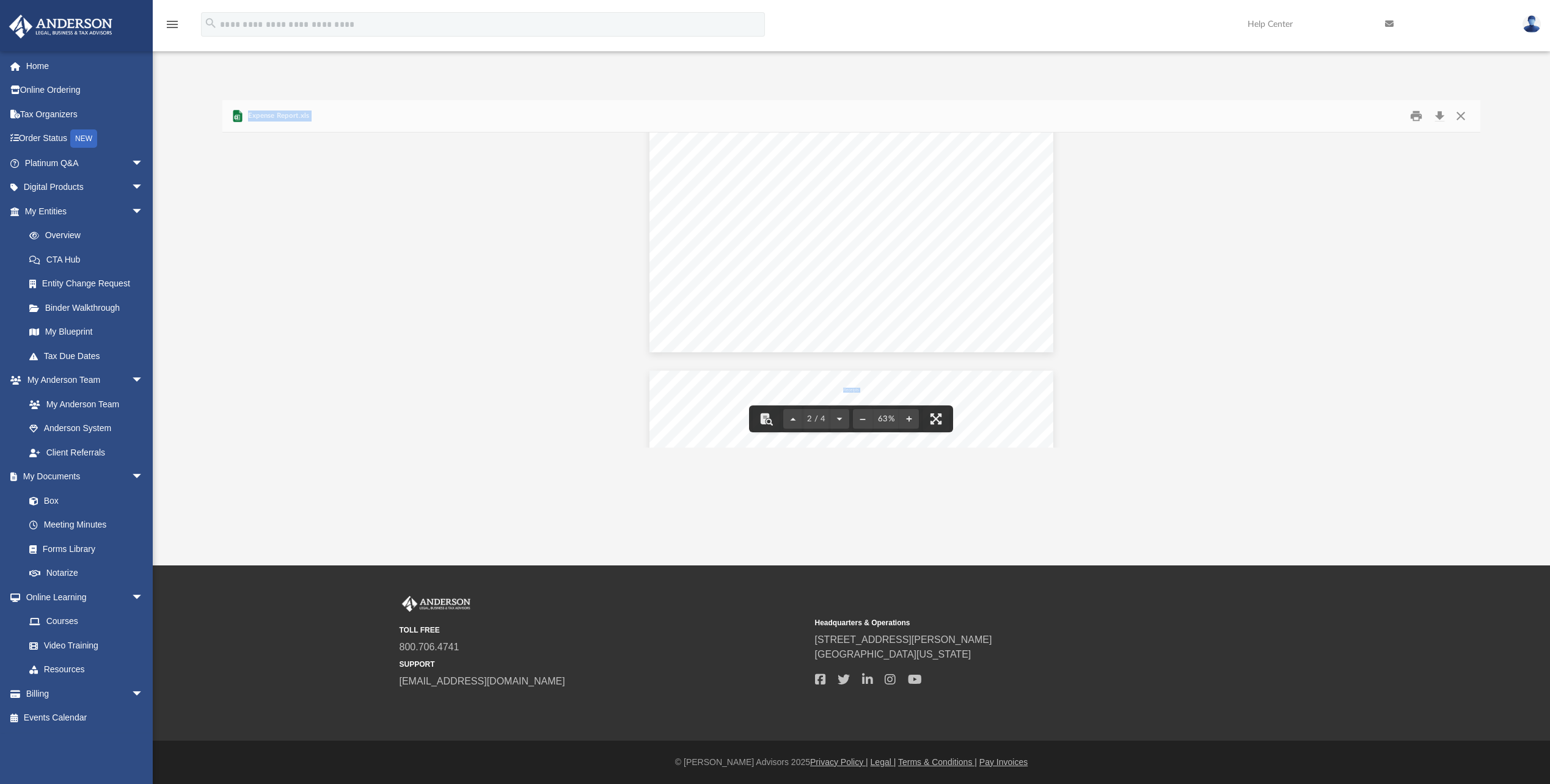
scroll to position [318, 0]
click at [60, 548] on link "Forms Library" at bounding box center [90, 548] width 145 height 24
click at [61, 545] on link "Forms Library" at bounding box center [90, 548] width 145 height 24
drag, startPoint x: 61, startPoint y: 545, endPoint x: 56, endPoint y: 554, distance: 10.3
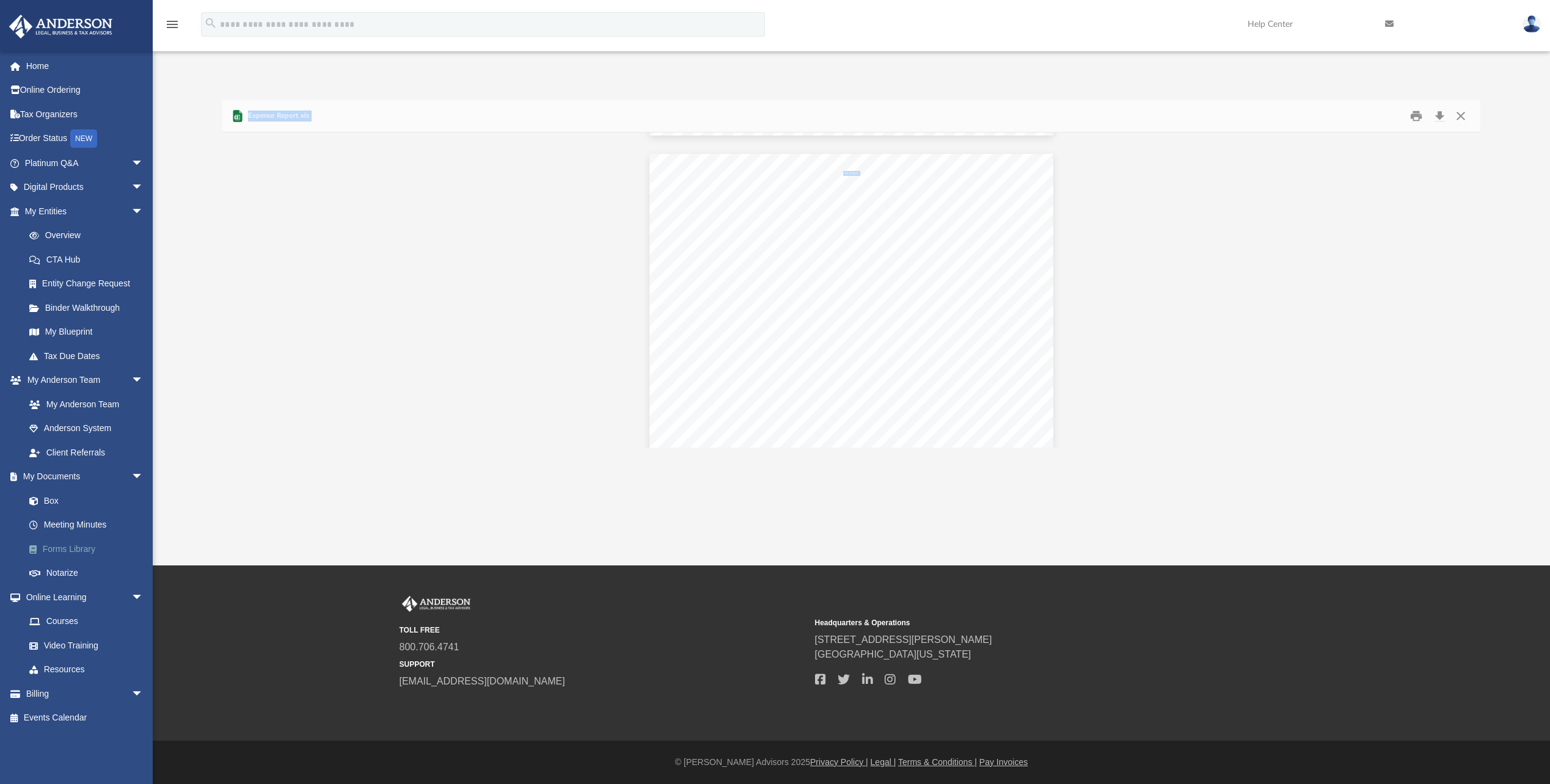
click at [56, 554] on link "Forms Library" at bounding box center [90, 548] width 145 height 24
click at [55, 554] on link "Forms Library" at bounding box center [90, 548] width 145 height 24
drag, startPoint x: 55, startPoint y: 554, endPoint x: 83, endPoint y: 547, distance: 28.9
click at [62, 543] on link "Forms Library" at bounding box center [90, 548] width 145 height 24
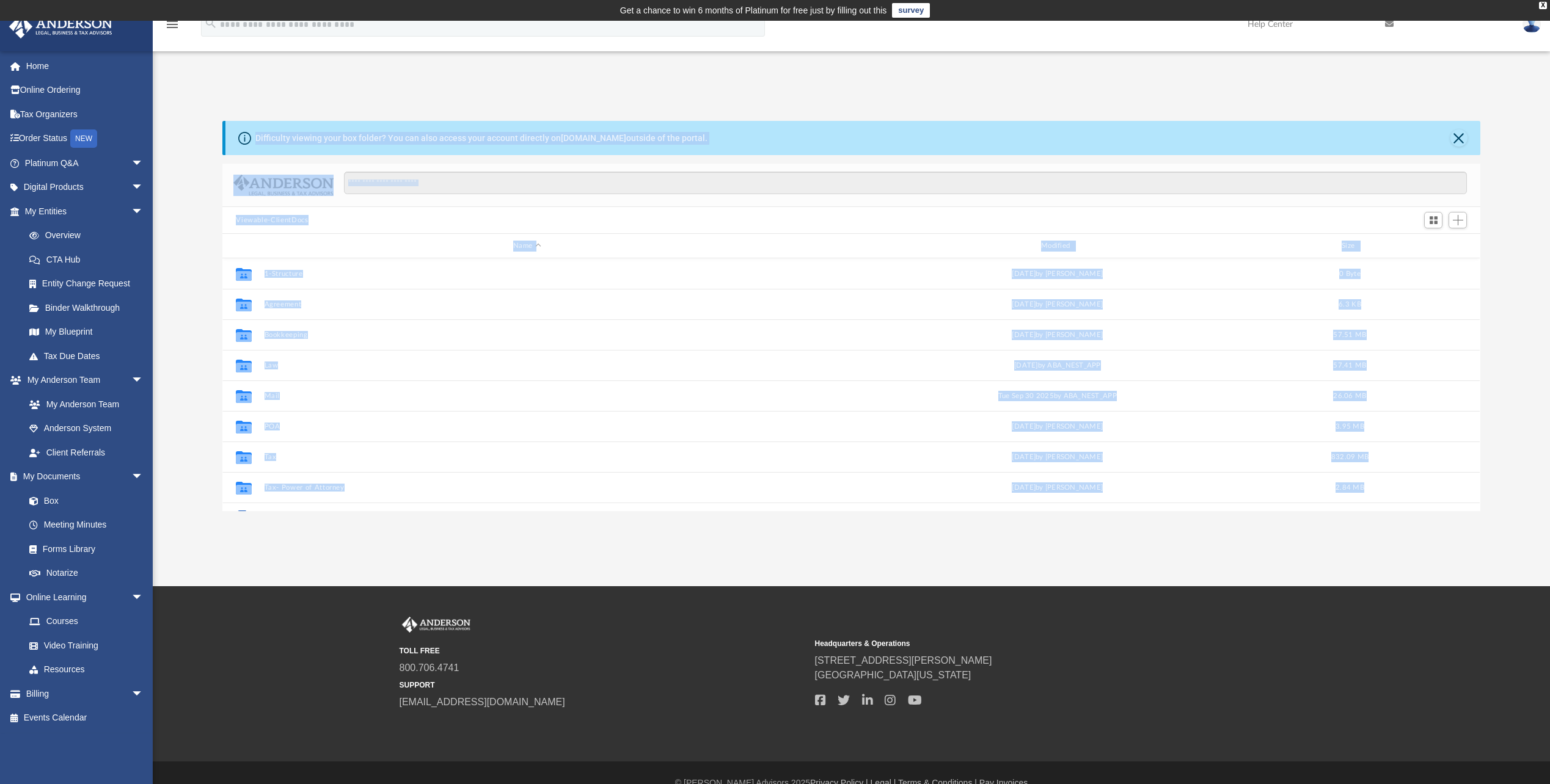
scroll to position [269, 1249]
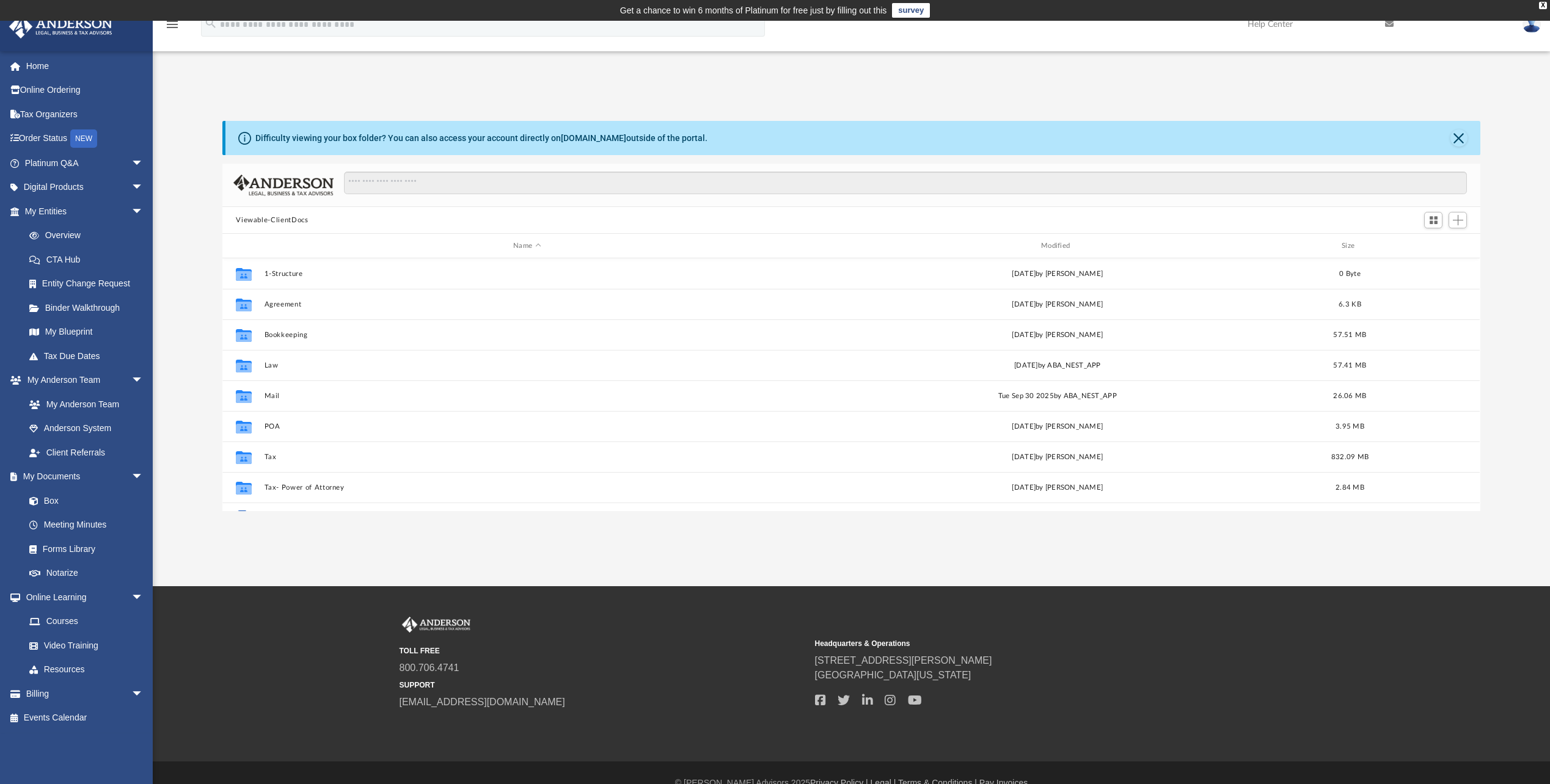
click at [231, 97] on div "Difficulty viewing your box folder? You can also access your account directly o…" at bounding box center [851, 303] width 1397 height 416
click at [51, 544] on link "Forms Library" at bounding box center [90, 548] width 145 height 24
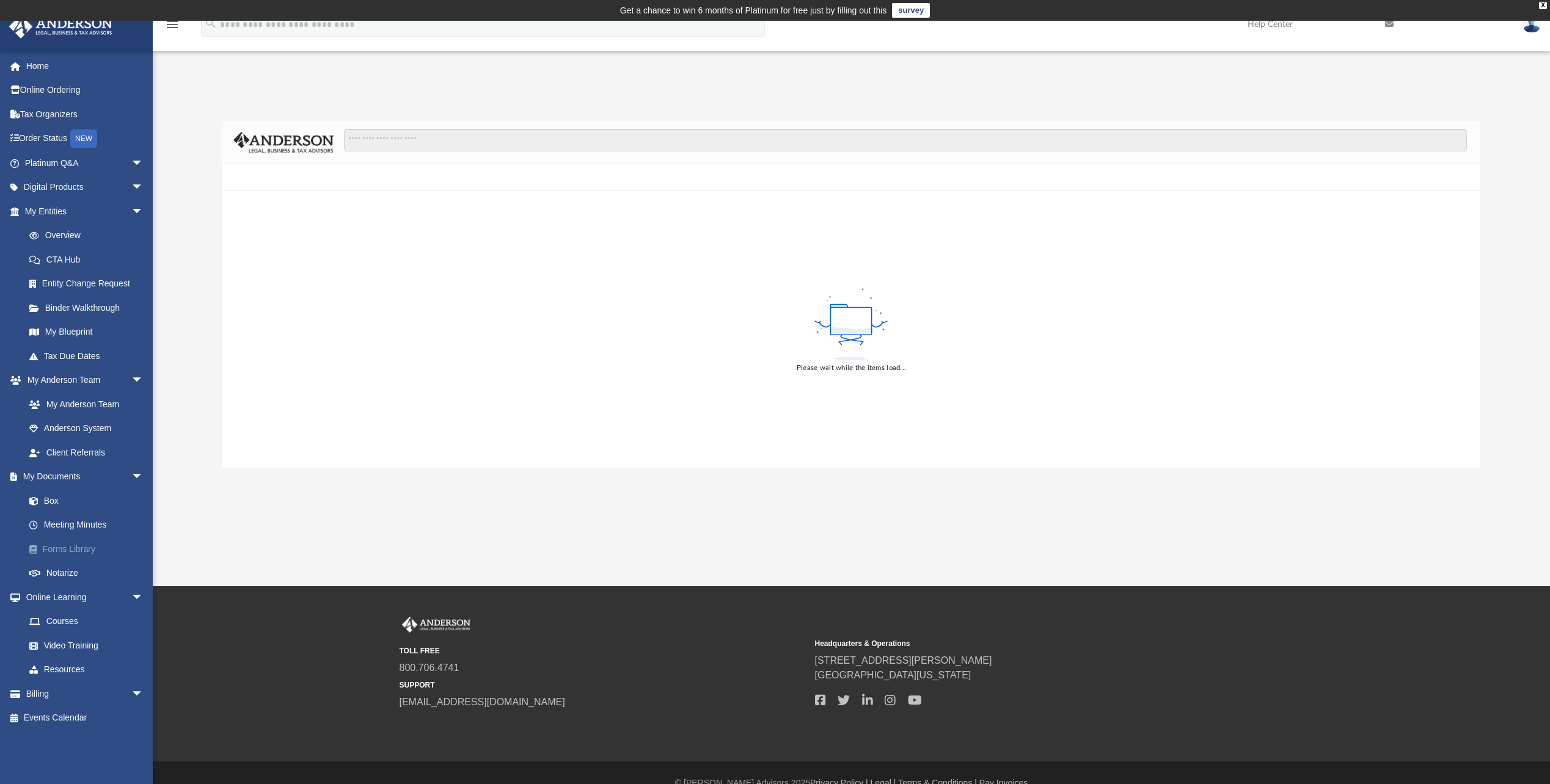
click at [51, 544] on link "Forms Library" at bounding box center [90, 548] width 145 height 24
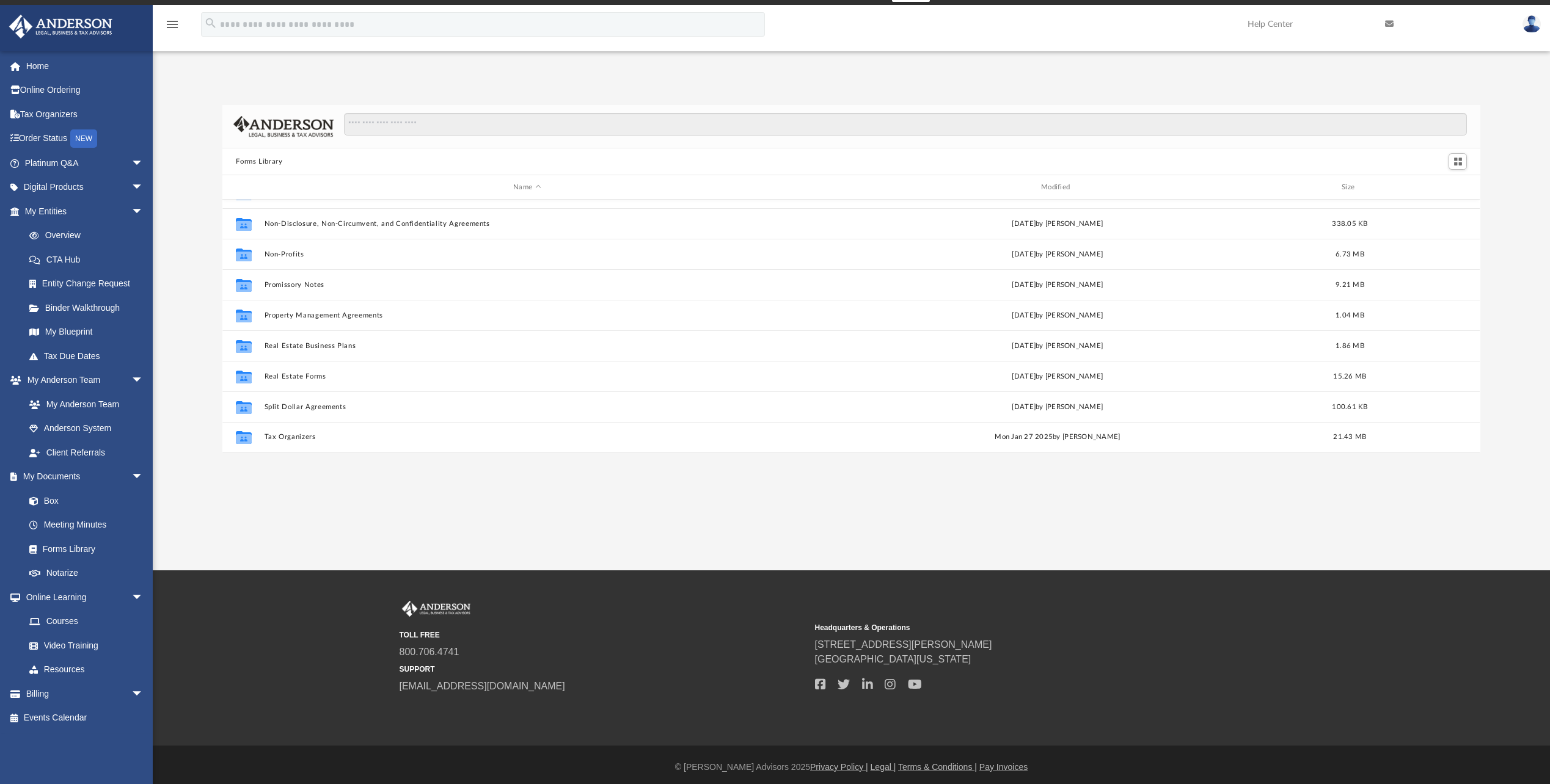
scroll to position [21, 0]
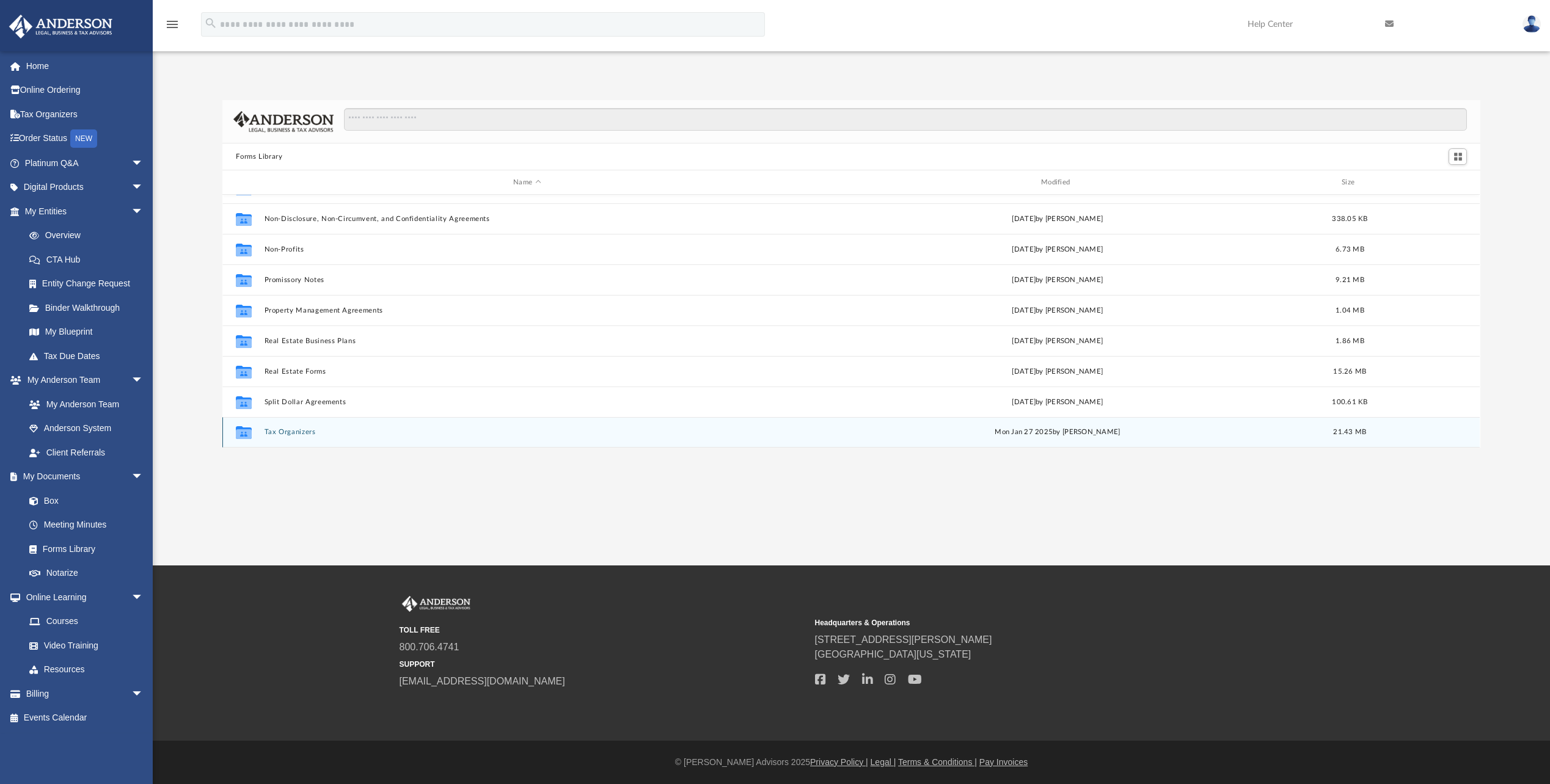
click at [272, 433] on button "Tax Organizers" at bounding box center [527, 432] width 526 height 8
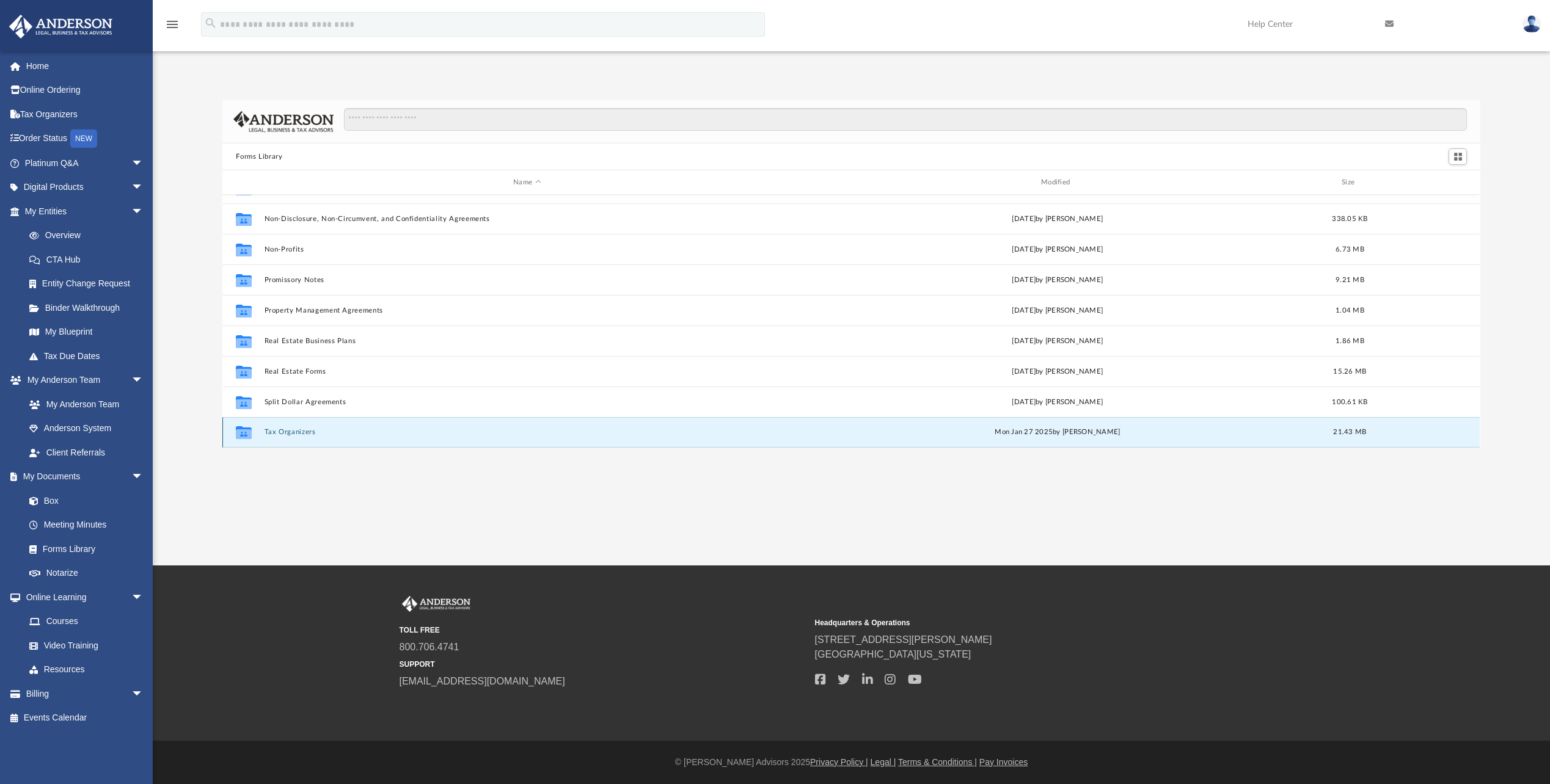
click at [272, 432] on button "Tax Organizers" at bounding box center [527, 432] width 526 height 8
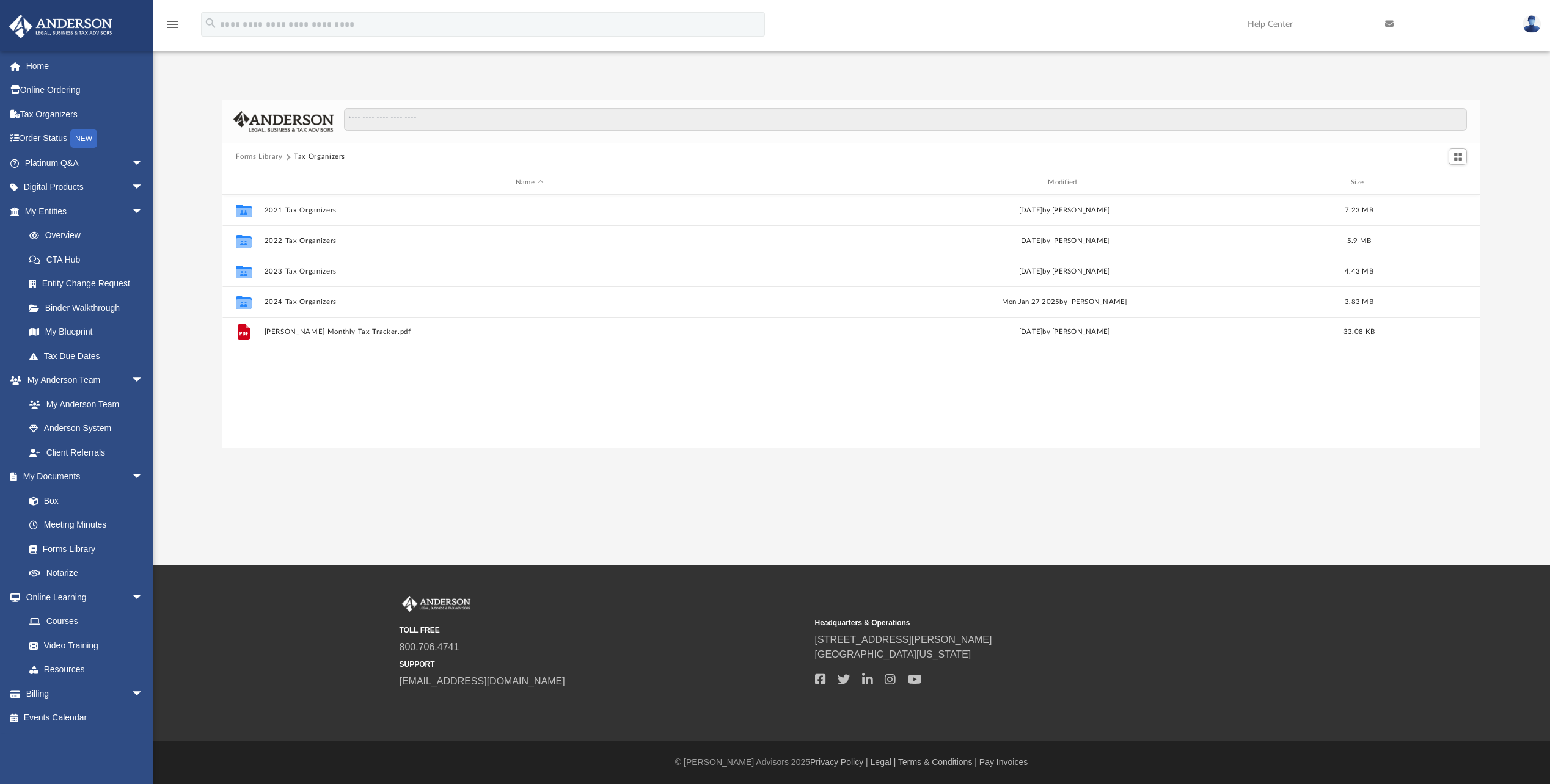
scroll to position [0, 0]
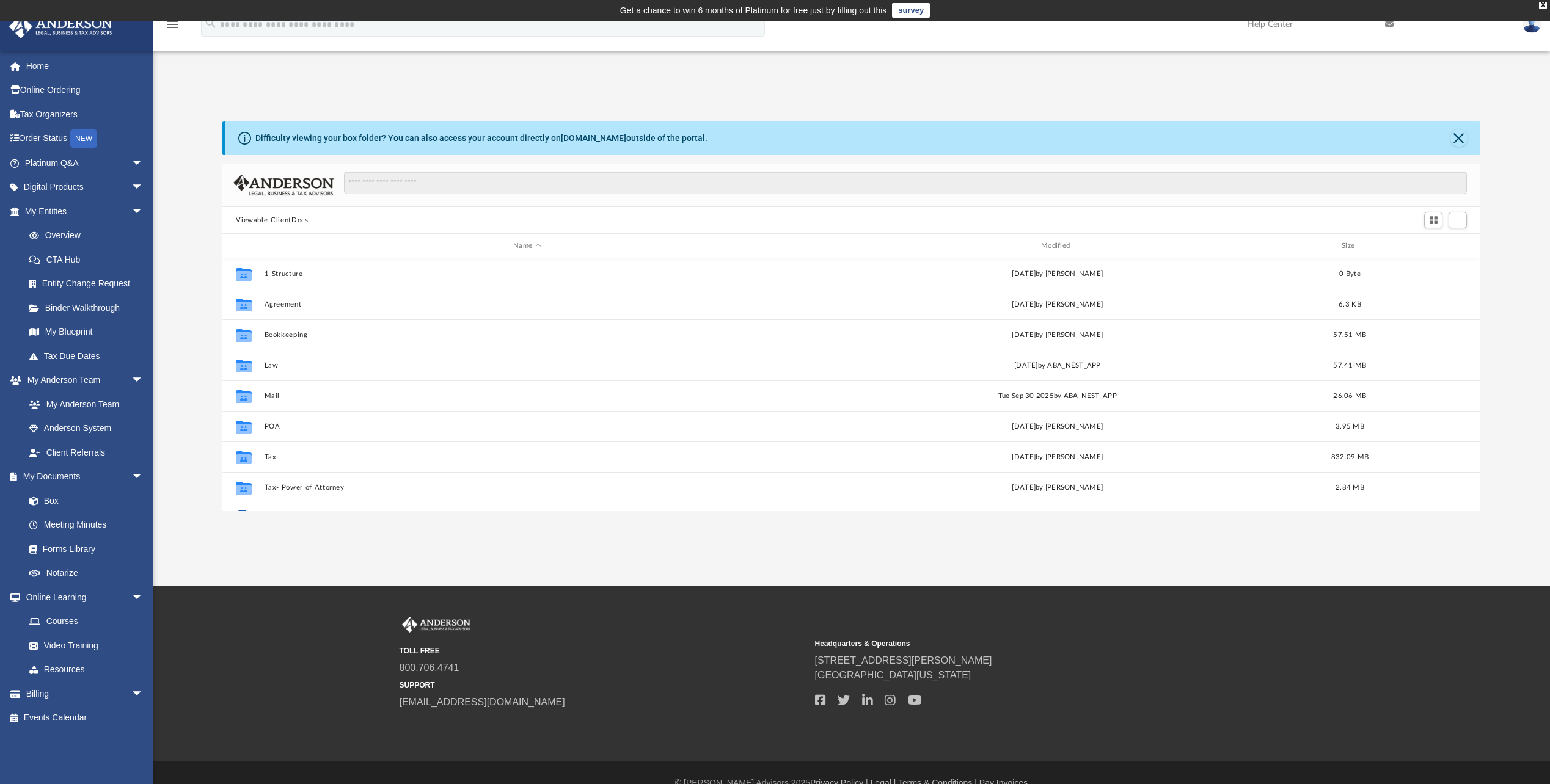
scroll to position [269, 1249]
click at [52, 547] on link "Forms Library" at bounding box center [90, 548] width 145 height 24
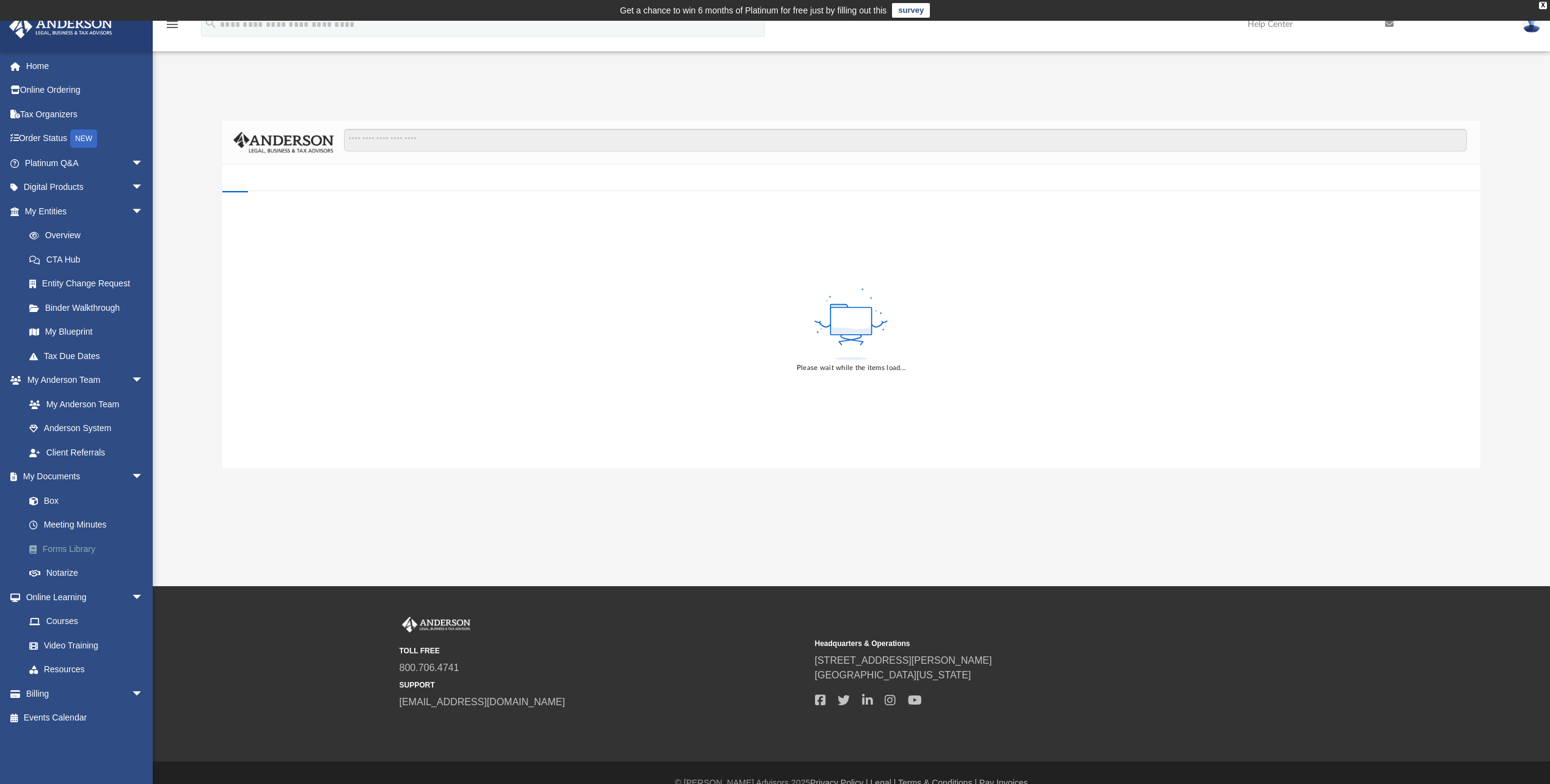
click at [52, 547] on link "Forms Library" at bounding box center [90, 548] width 145 height 24
click at [52, 546] on link "Forms Library" at bounding box center [90, 548] width 145 height 24
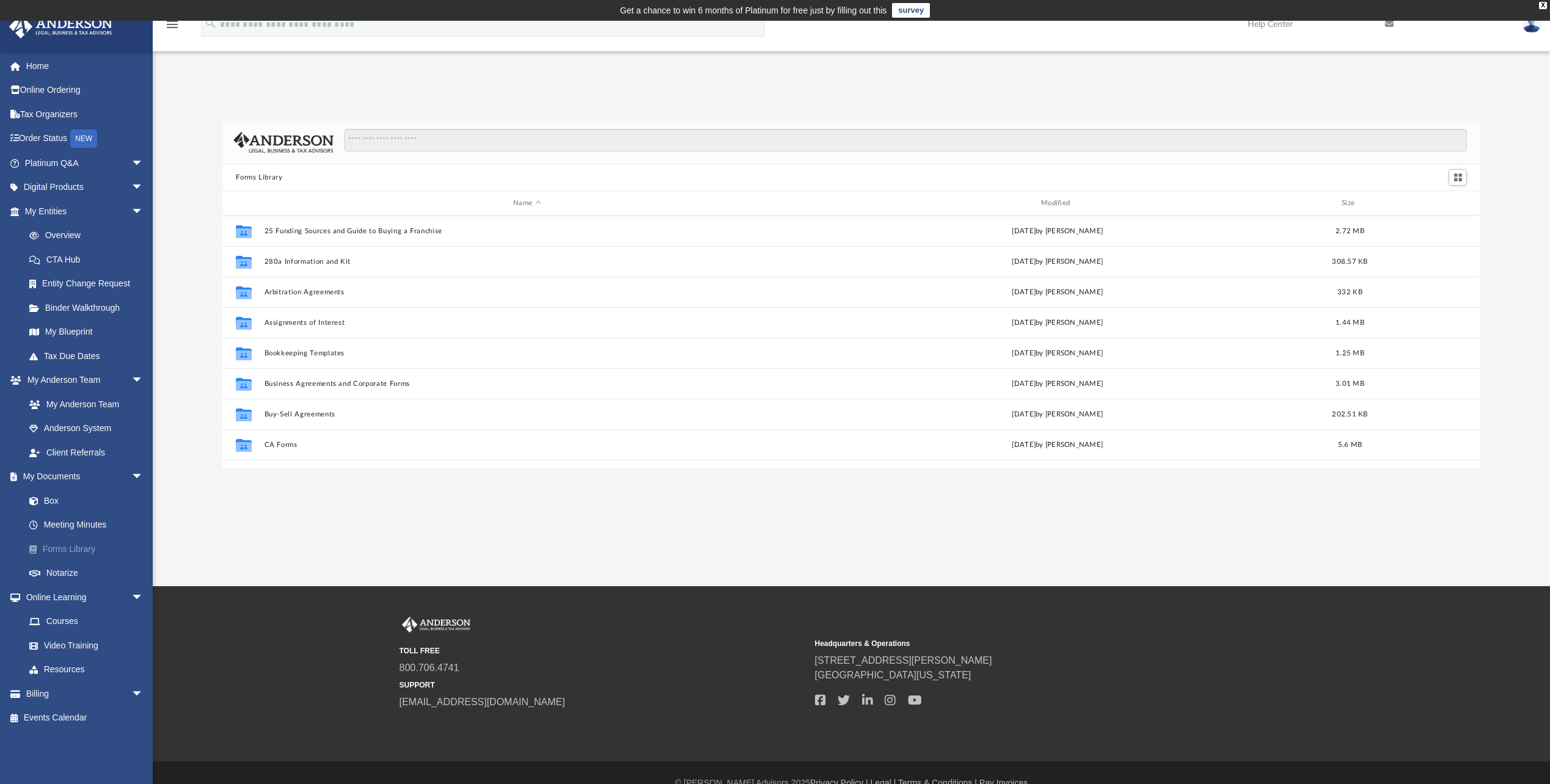
scroll to position [269, 1249]
drag, startPoint x: 1545, startPoint y: 336, endPoint x: 1561, endPoint y: 375, distance: 42.2
click at [1550, 375] on html "X Get a chance to win 6 months of Platinum for free just by filling out this su…" at bounding box center [775, 403] width 1550 height 805
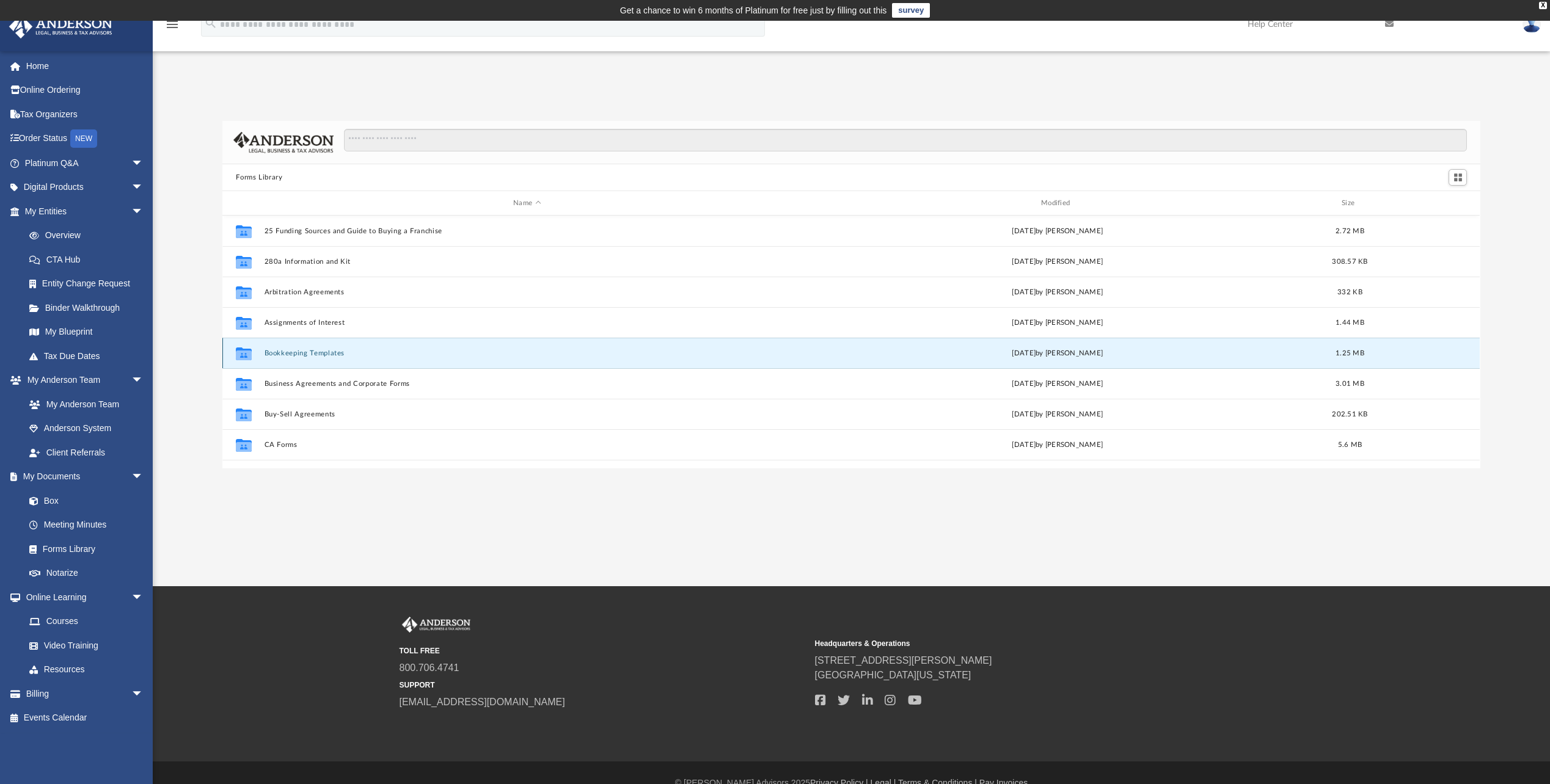
click at [286, 353] on button "Bookkeeping Templates" at bounding box center [527, 353] width 526 height 8
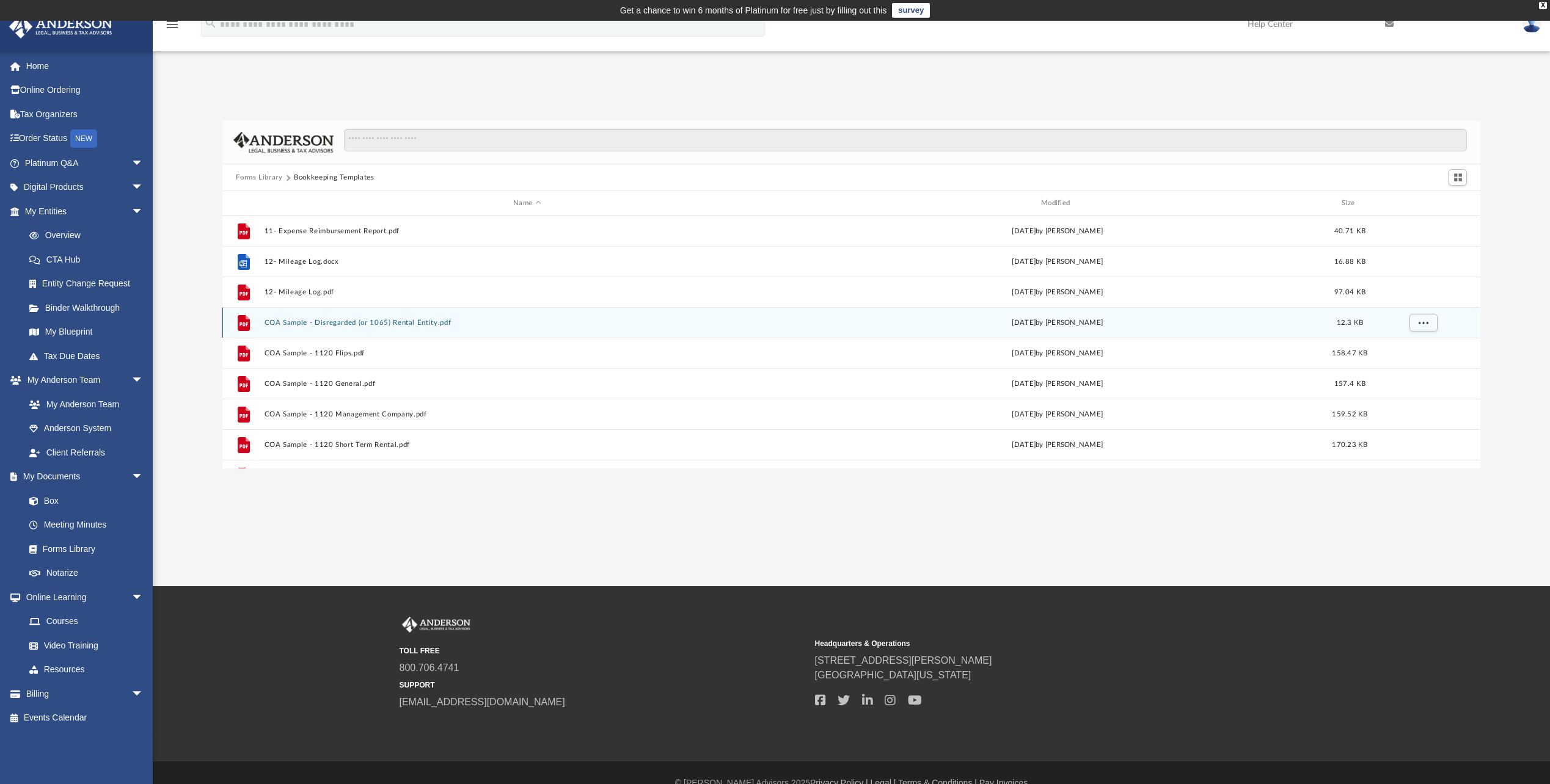
click at [379, 318] on button "COA Sample - Disregarded (or 1065) Rental Entity.pdf" at bounding box center [527, 322] width 526 height 8
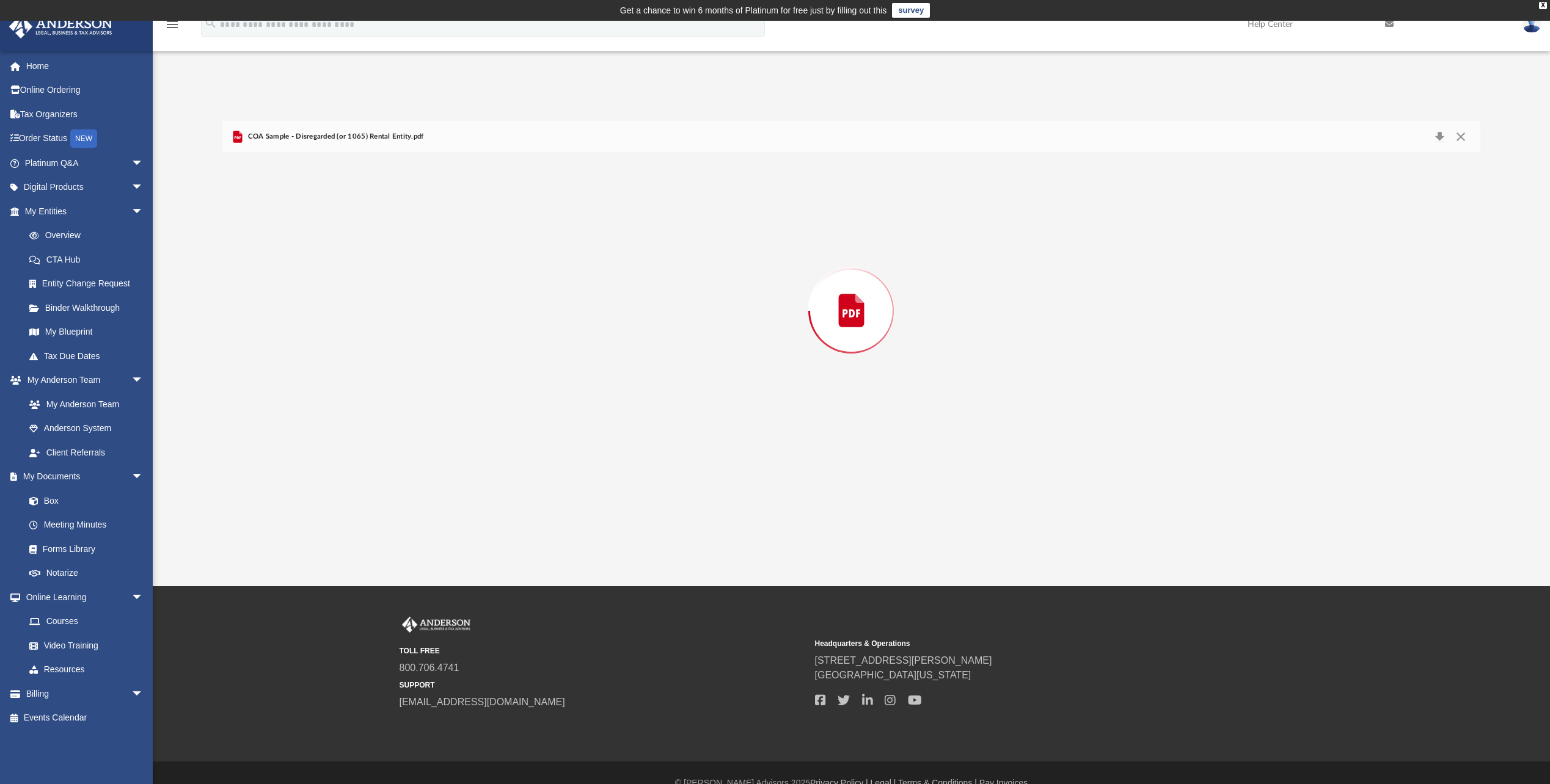
click at [379, 318] on div "Preview" at bounding box center [851, 311] width 1257 height 315
click at [1462, 137] on button "Close" at bounding box center [1460, 137] width 22 height 19
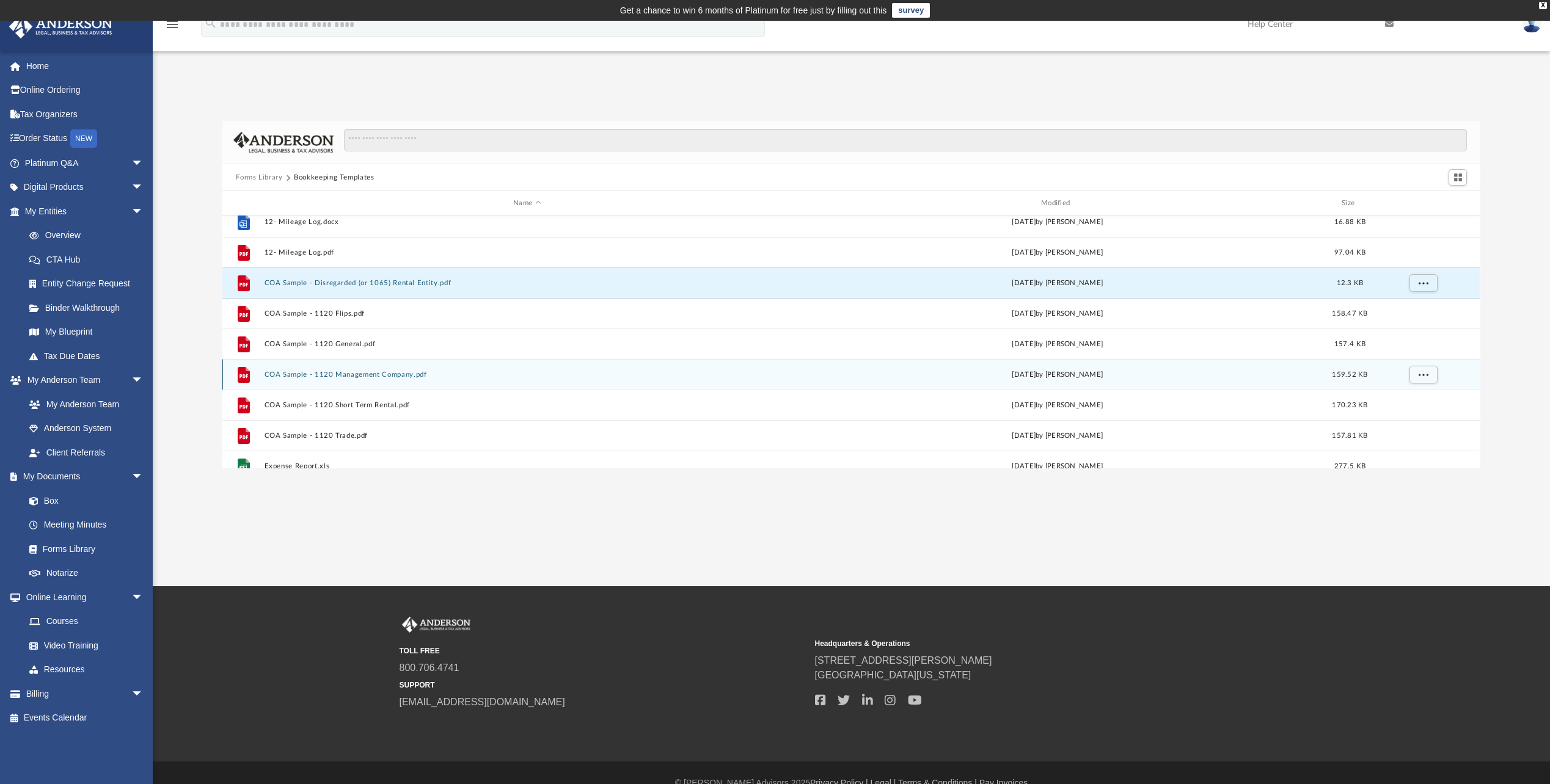
scroll to position [61, 0]
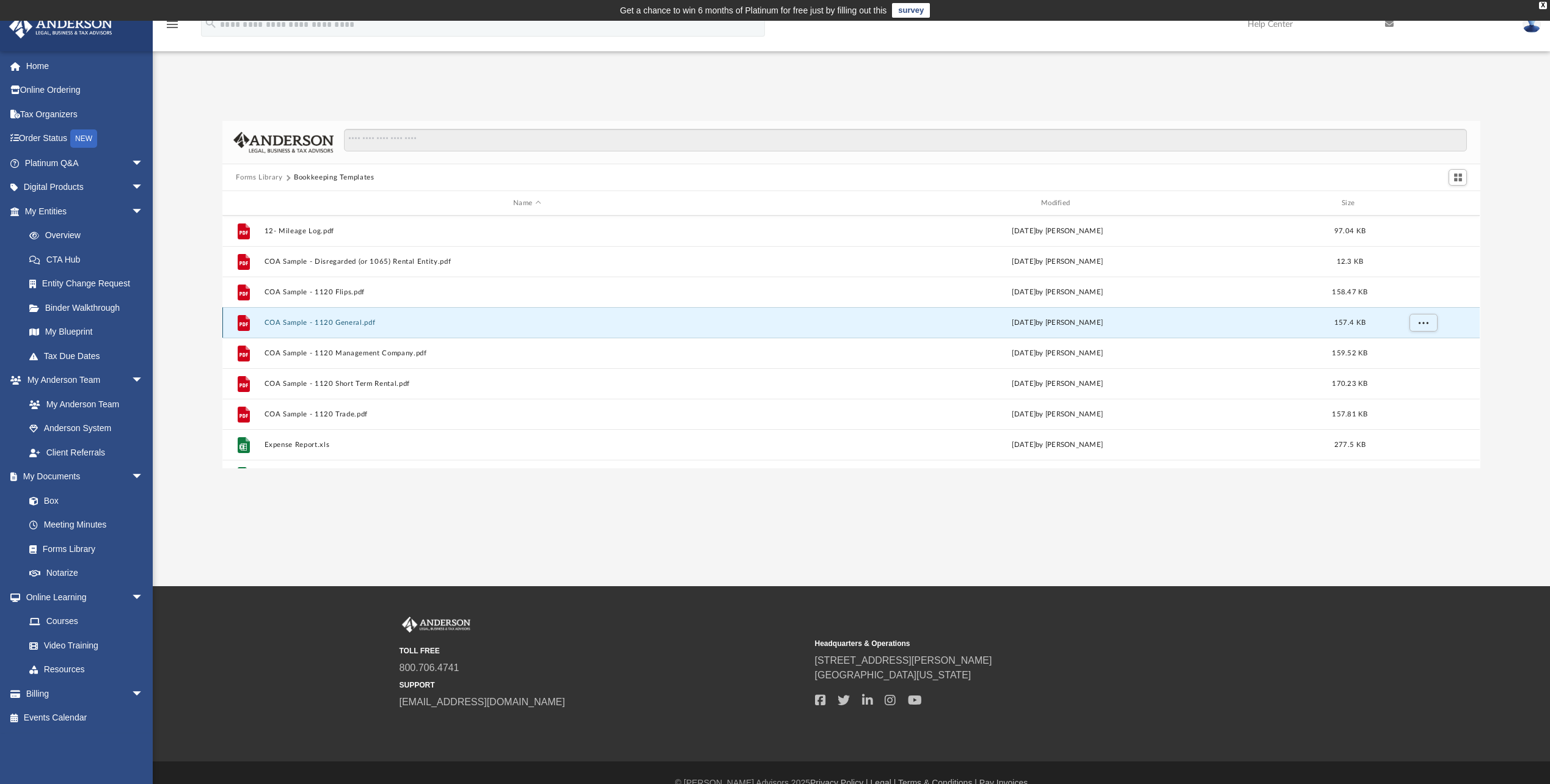
click at [333, 322] on button "COA Sample - 1120 General.pdf" at bounding box center [527, 322] width 526 height 8
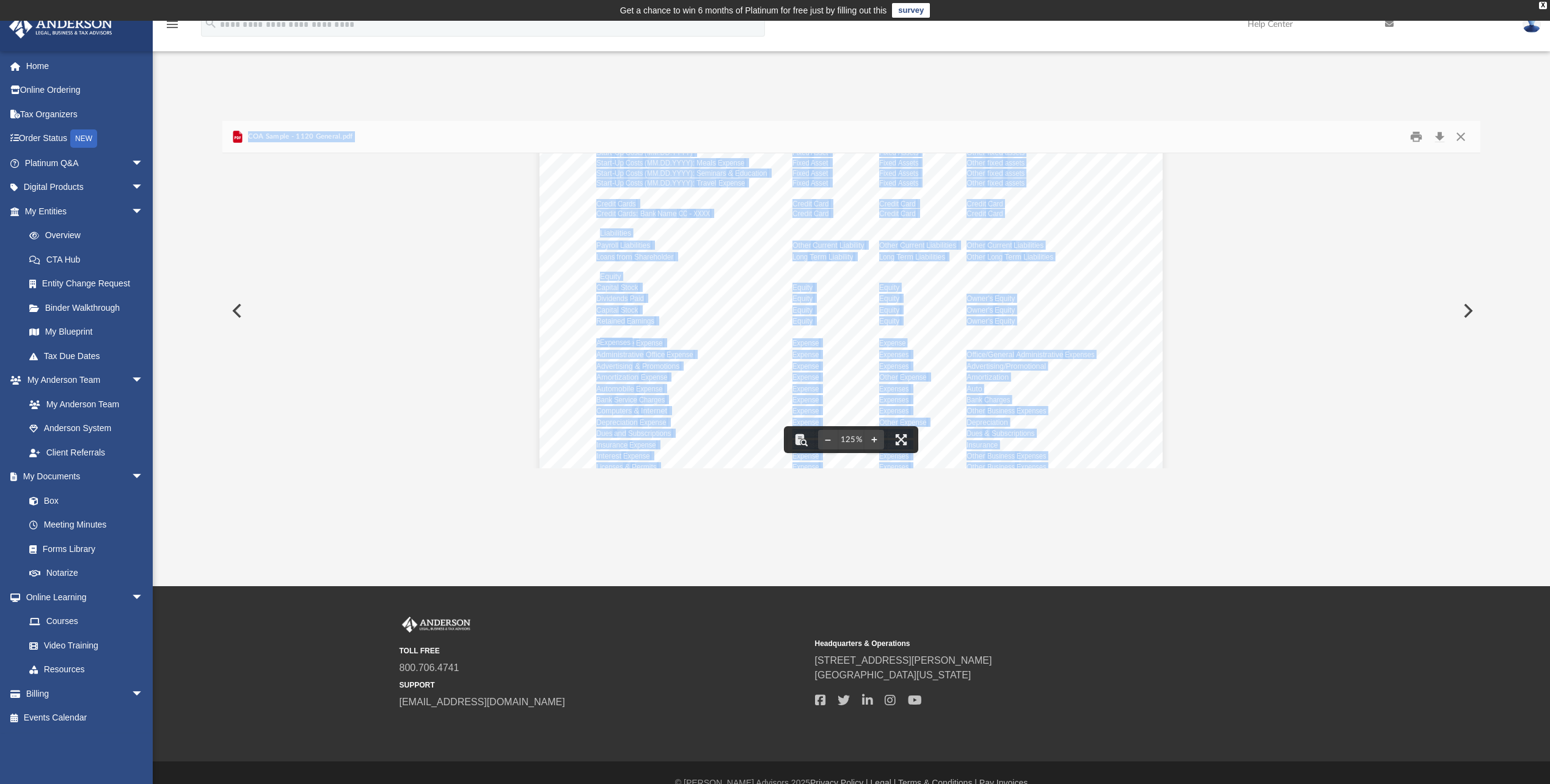
scroll to position [244, 0]
